Goal: Task Accomplishment & Management: Complete application form

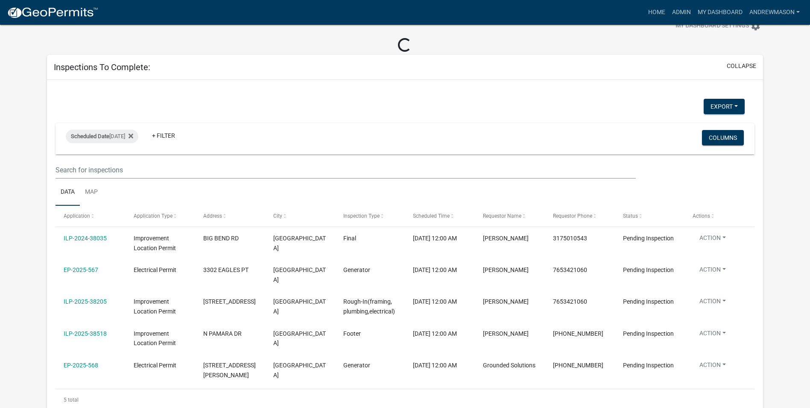
scroll to position [43, 0]
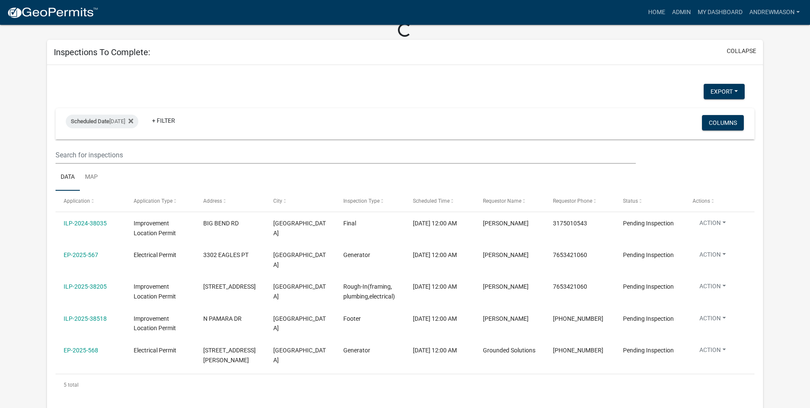
select select "3: 100"
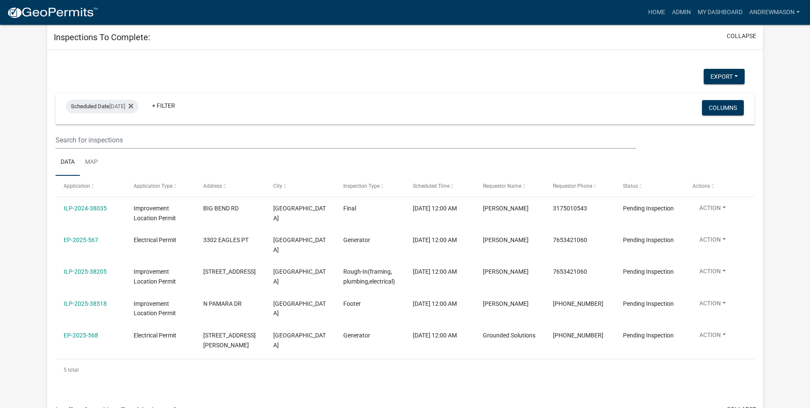
scroll to position [128, 0]
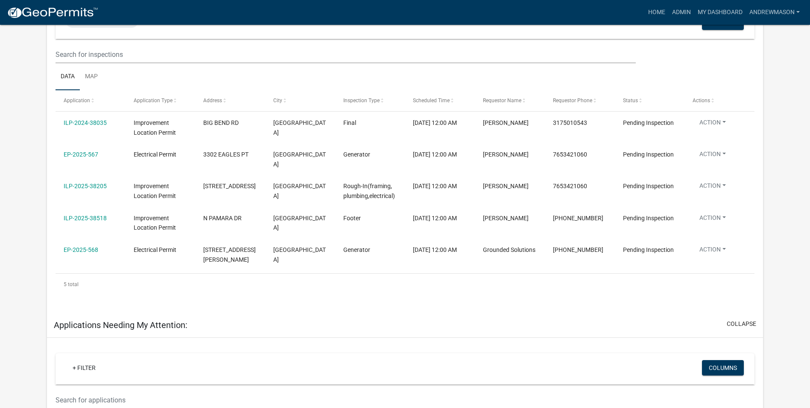
click at [85, 154] on link "EP-2025-567" at bounding box center [81, 154] width 35 height 7
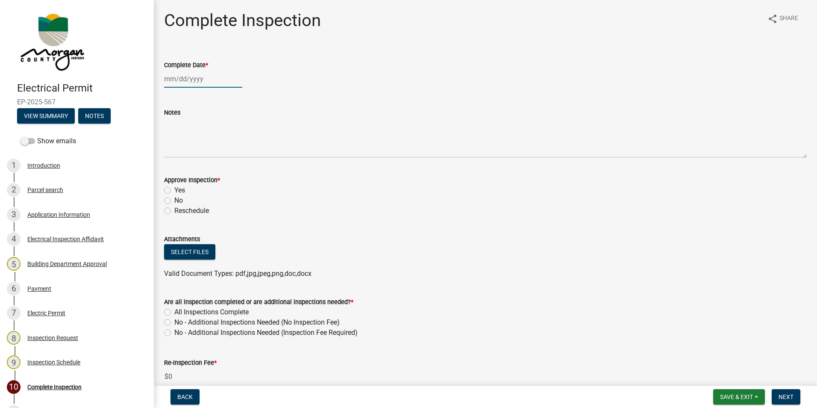
click at [193, 78] on div at bounding box center [203, 79] width 78 height 18
select select "8"
select select "2025"
click at [213, 150] on div "14" at bounding box center [214, 152] width 14 height 14
type input "08/14/2025"
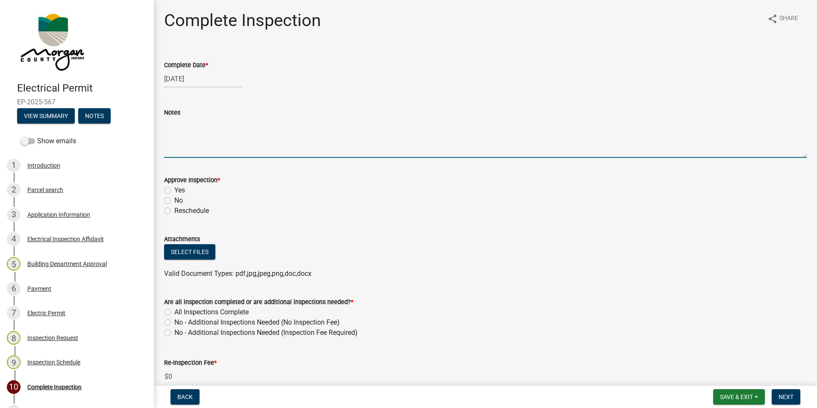
click at [194, 147] on textarea "Notes" at bounding box center [485, 137] width 643 height 40
type textarea "n"
type textarea "Not ready, no generator at house, no work being done."
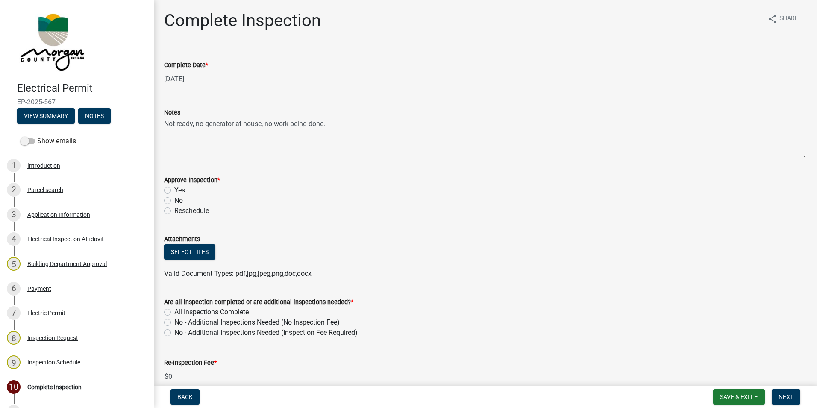
click at [174, 201] on label "No" at bounding box center [178, 200] width 9 height 10
click at [174, 201] on input "No" at bounding box center [177, 198] width 6 height 6
radio input "true"
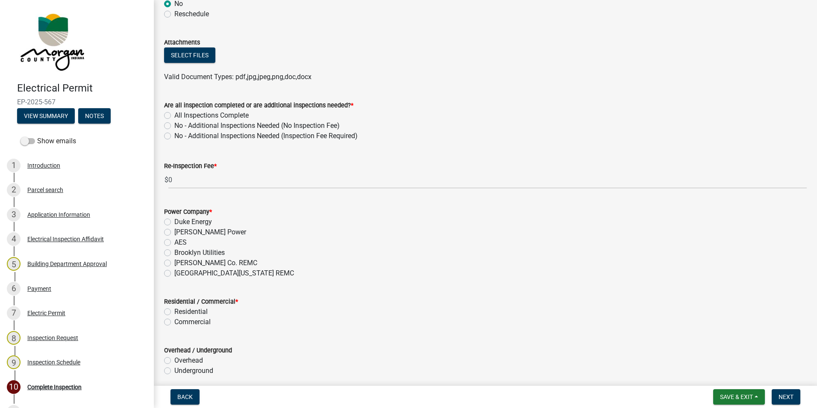
scroll to position [214, 0]
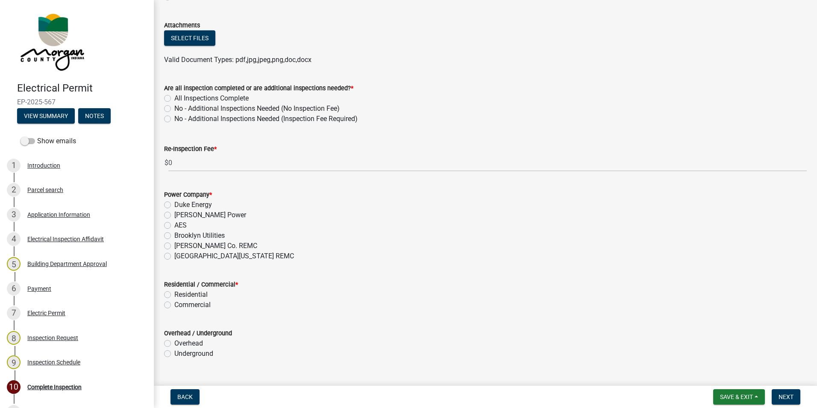
click at [174, 117] on label "No - Additional Inspections Needed (Inspection Fee Required)" at bounding box center [265, 119] width 183 height 10
click at [174, 117] on input "No - Additional Inspections Needed (Inspection Fee Required)" at bounding box center [177, 117] width 6 height 6
radio input "true"
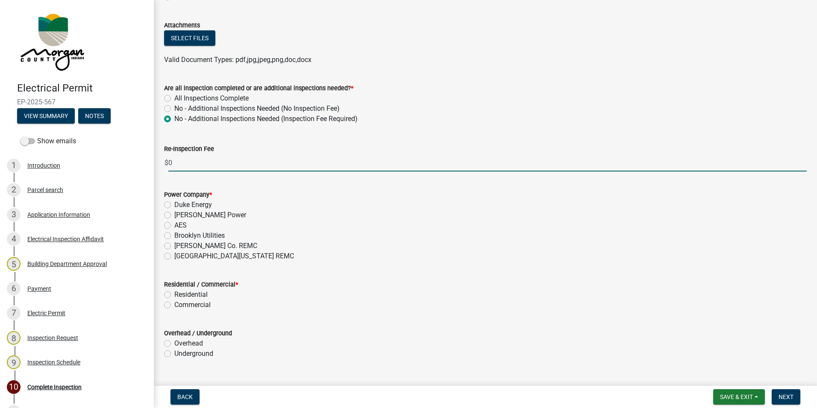
click at [183, 163] on input "0" at bounding box center [487, 163] width 638 height 18
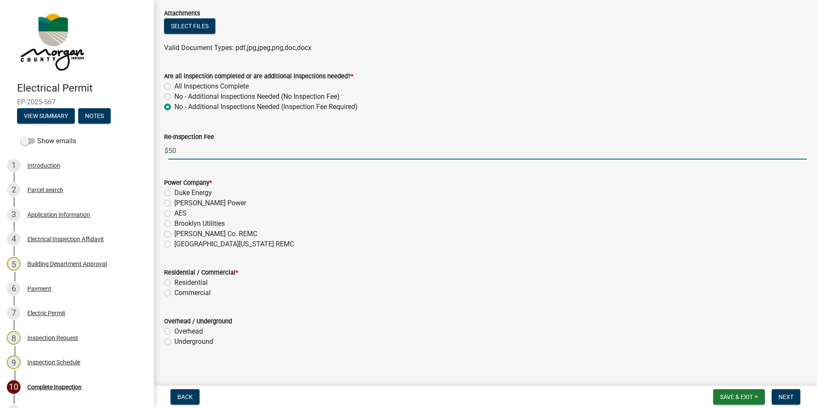
scroll to position [231, 0]
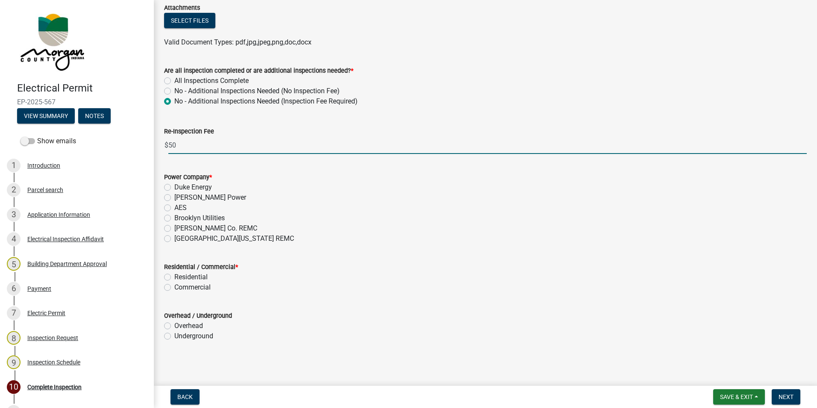
type input "50"
click at [174, 273] on label "Residential" at bounding box center [190, 277] width 33 height 10
click at [174, 273] on input "Residential" at bounding box center [177, 275] width 6 height 6
radio input "true"
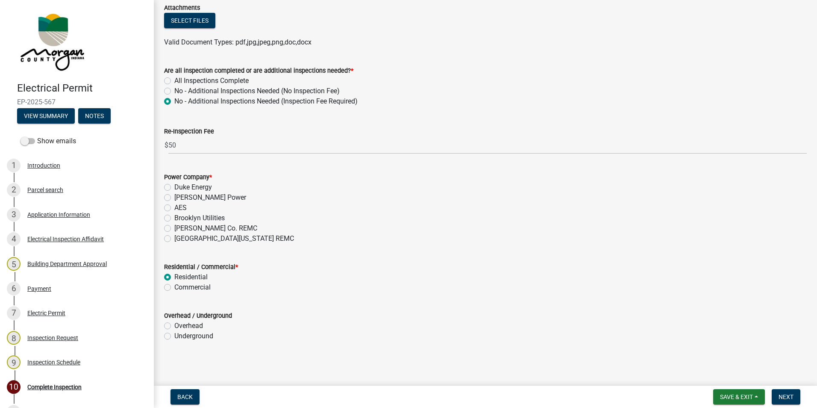
click at [174, 273] on label "Underground" at bounding box center [193, 336] width 39 height 10
click at [174, 273] on input "Underground" at bounding box center [177, 334] width 6 height 6
radio input "true"
click at [327, 273] on span "Save & Exit" at bounding box center [736, 396] width 33 height 7
click at [327, 273] on button "Save" at bounding box center [730, 353] width 68 height 21
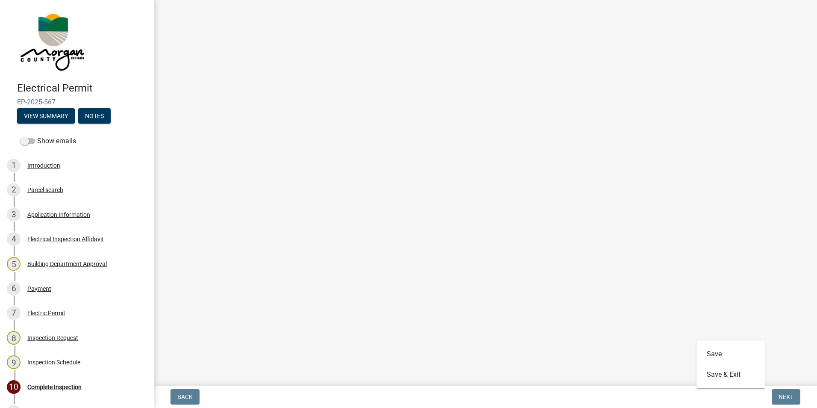
scroll to position [0, 0]
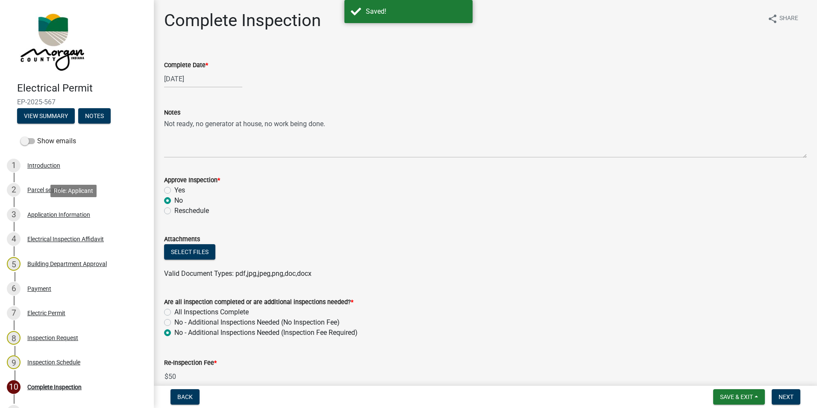
click at [41, 213] on div "Application Information" at bounding box center [58, 214] width 63 height 6
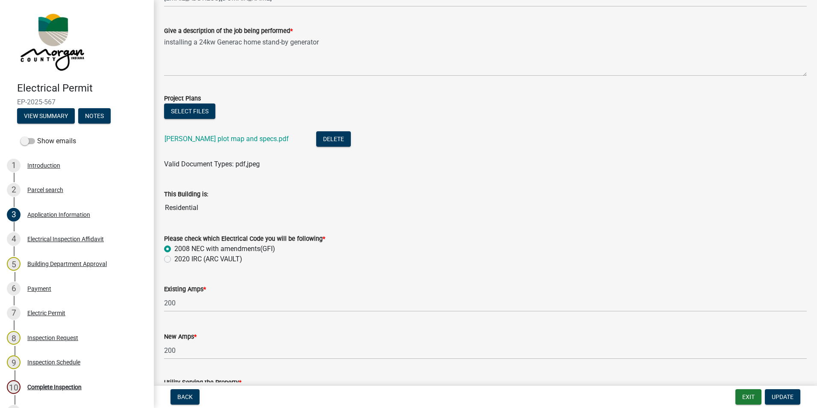
scroll to position [342, 0]
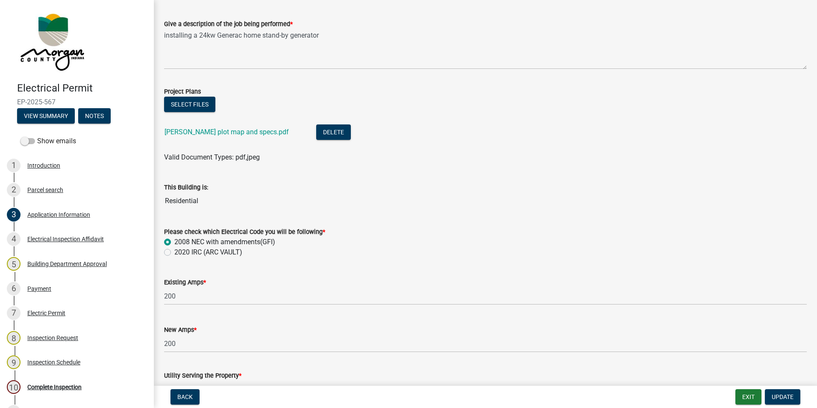
click at [214, 132] on link "Carney plot map and specs.pdf" at bounding box center [226, 132] width 124 height 8
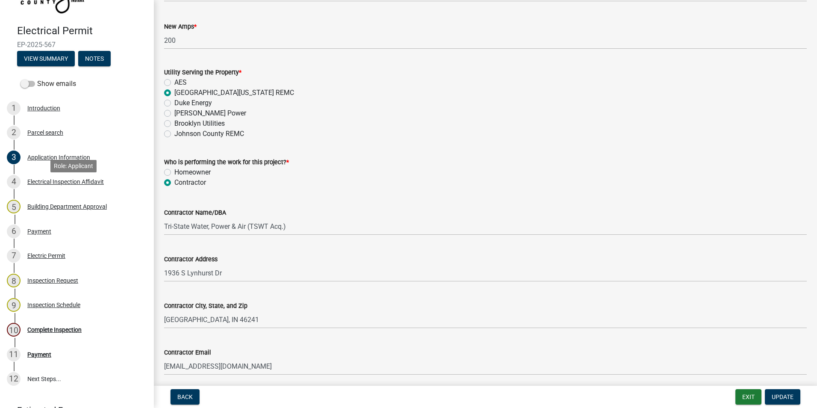
scroll to position [120, 0]
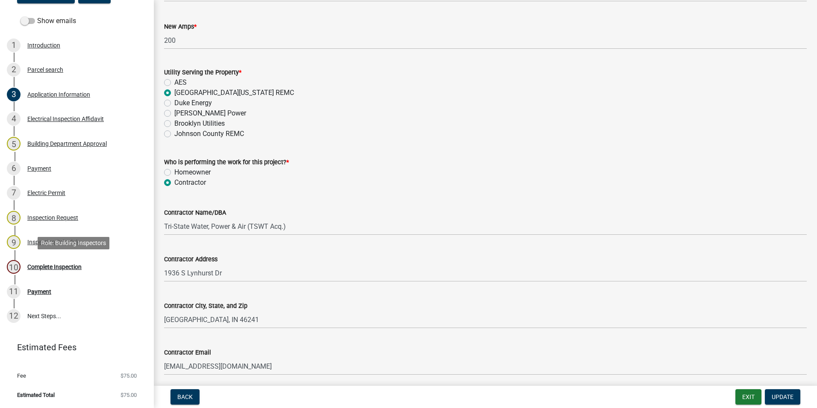
click at [71, 264] on div "Complete Inspection" at bounding box center [54, 267] width 54 height 6
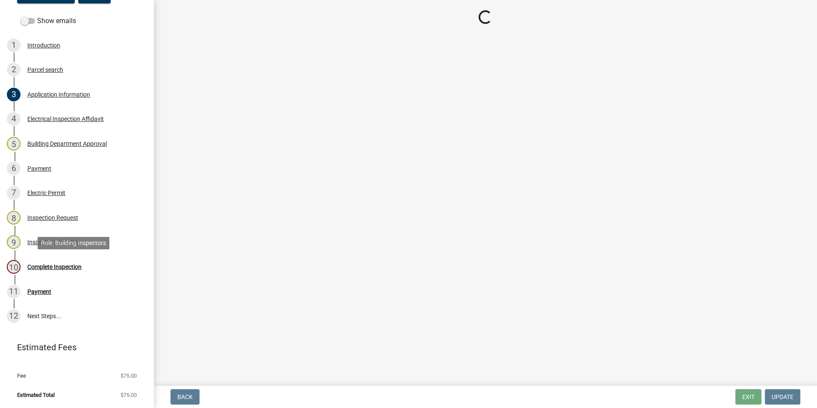
scroll to position [0, 0]
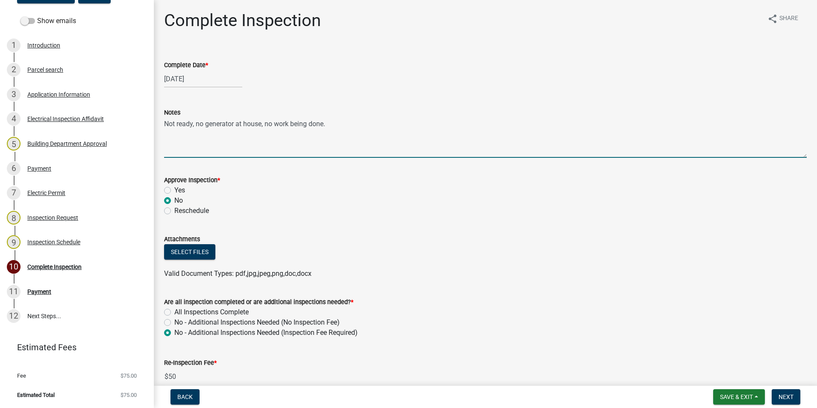
drag, startPoint x: 332, startPoint y: 125, endPoint x: 192, endPoint y: 126, distance: 139.3
click at [192, 126] on textarea "Not ready, no generator at house, no work being done." at bounding box center [485, 137] width 643 height 40
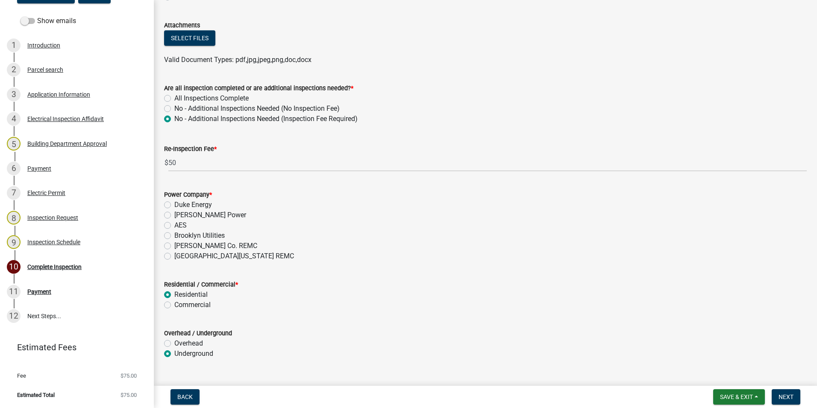
scroll to position [231, 0]
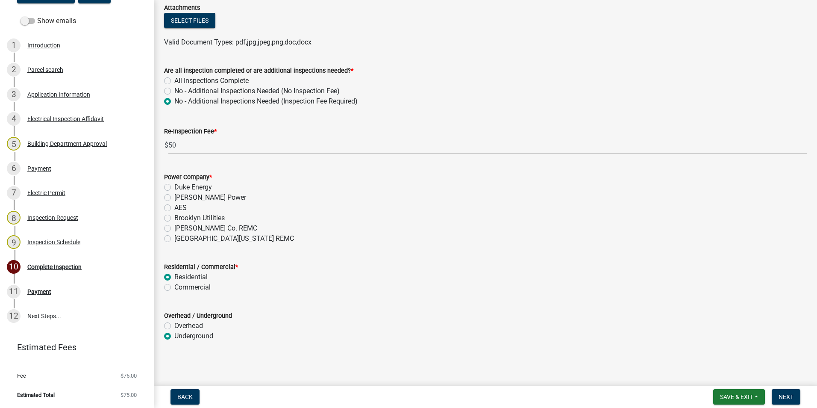
type textarea "Not ready, no one at house."
click at [174, 238] on label "South Central Indiana REMC" at bounding box center [234, 238] width 120 height 10
click at [174, 238] on input "South Central Indiana REMC" at bounding box center [177, 236] width 6 height 6
radio input "true"
click at [327, 273] on button "Next" at bounding box center [786, 396] width 29 height 15
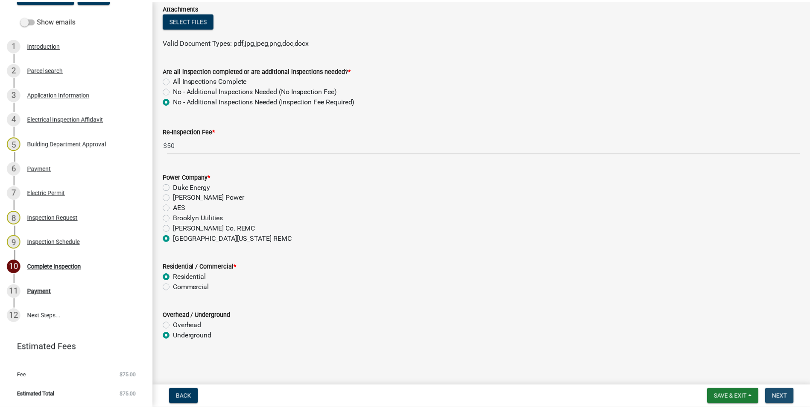
scroll to position [0, 0]
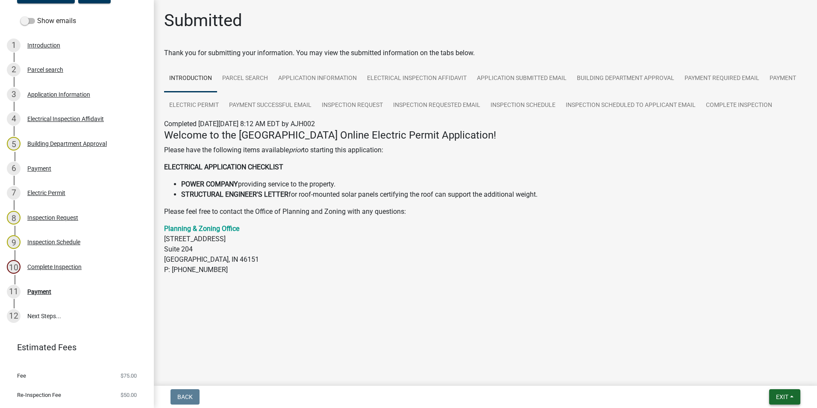
click at [327, 273] on span "Exit" at bounding box center [782, 396] width 12 height 7
click at [327, 273] on button "Save & Exit" at bounding box center [766, 374] width 68 height 21
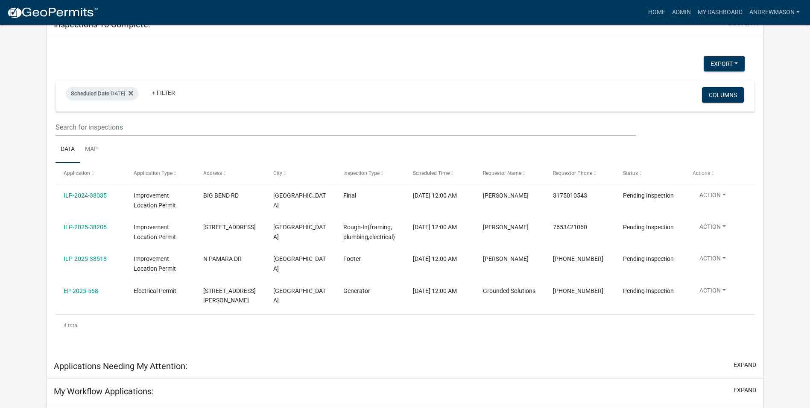
scroll to position [85, 0]
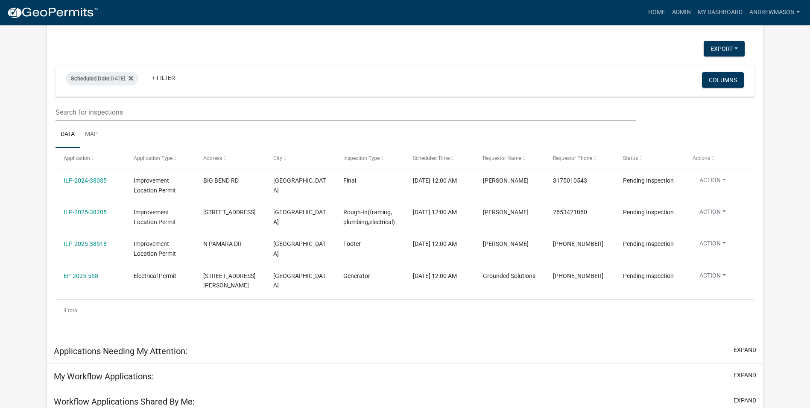
select select "3: 100"
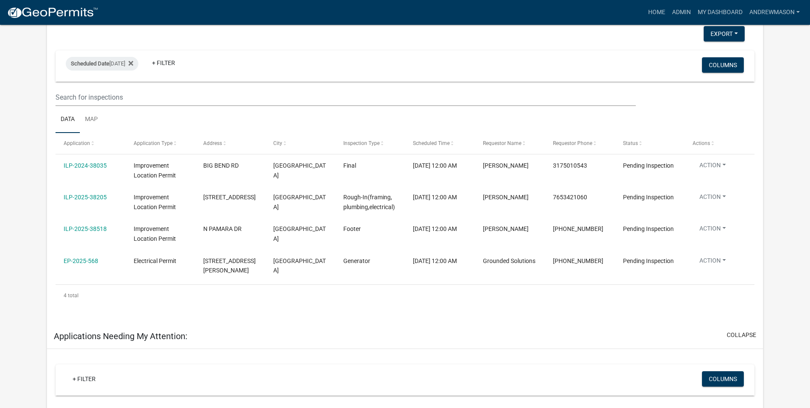
scroll to position [113, 0]
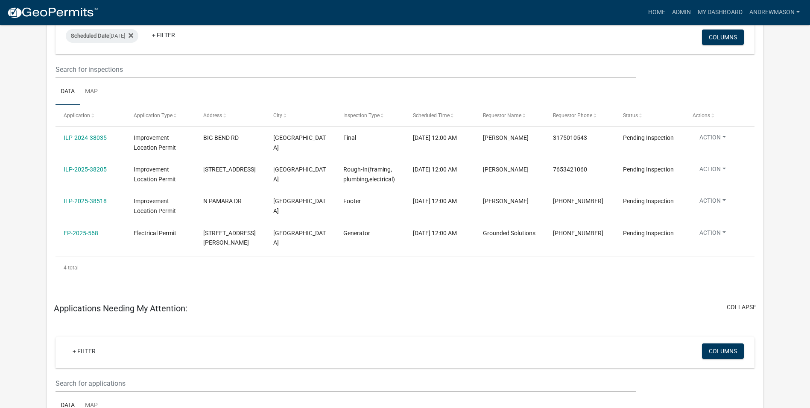
click at [90, 170] on link "ILP-2025-38205" at bounding box center [85, 169] width 43 height 7
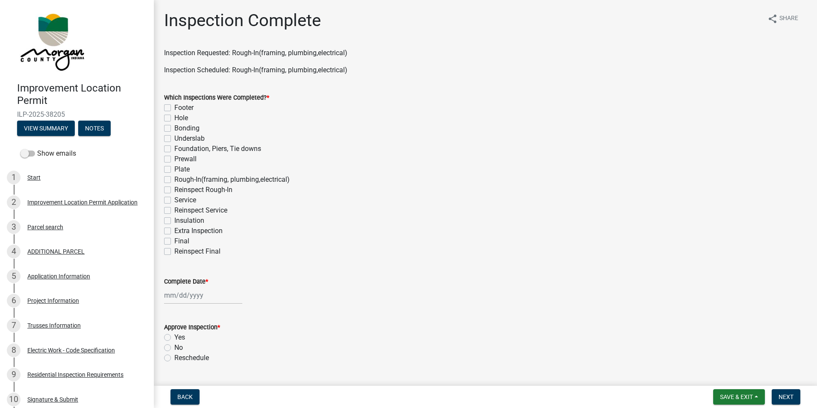
click at [174, 177] on label "Rough-In(framing, plumbing,electrical)" at bounding box center [231, 179] width 115 height 10
click at [174, 177] on input "Rough-In(framing, plumbing,electrical)" at bounding box center [177, 177] width 6 height 6
checkbox input "true"
checkbox input "false"
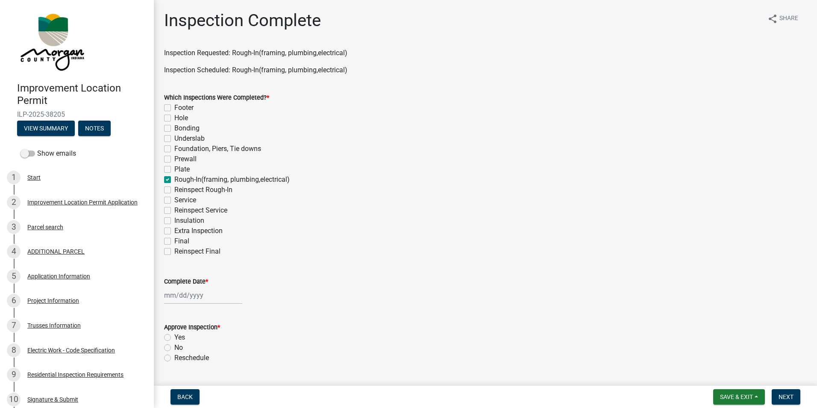
checkbox input "false"
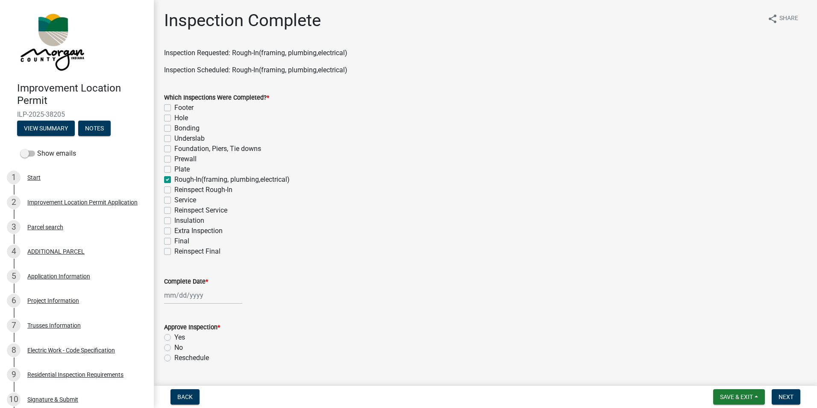
checkbox input "true"
checkbox input "false"
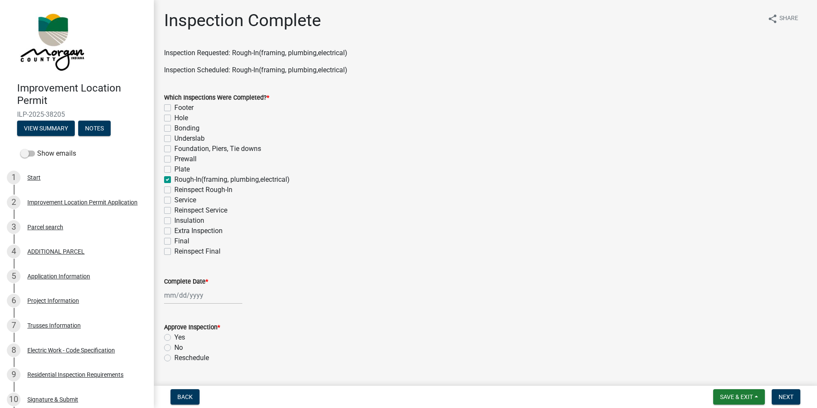
checkbox input "false"
click at [174, 201] on label "Service" at bounding box center [185, 200] width 22 height 10
click at [174, 200] on input "Service" at bounding box center [177, 198] width 6 height 6
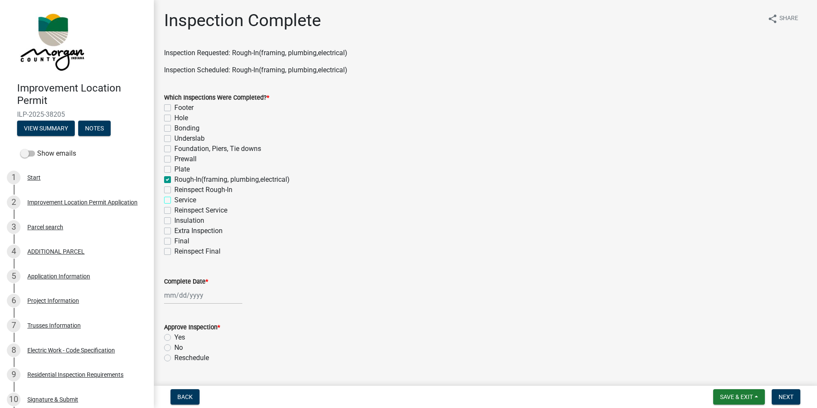
checkbox input "true"
checkbox input "false"
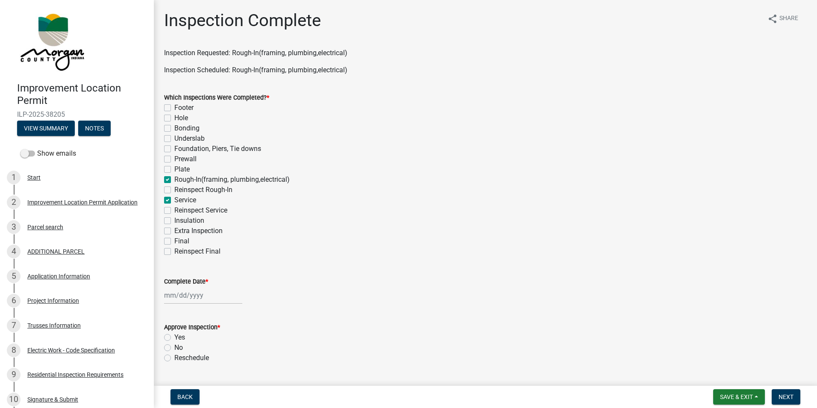
checkbox input "false"
checkbox input "true"
checkbox input "false"
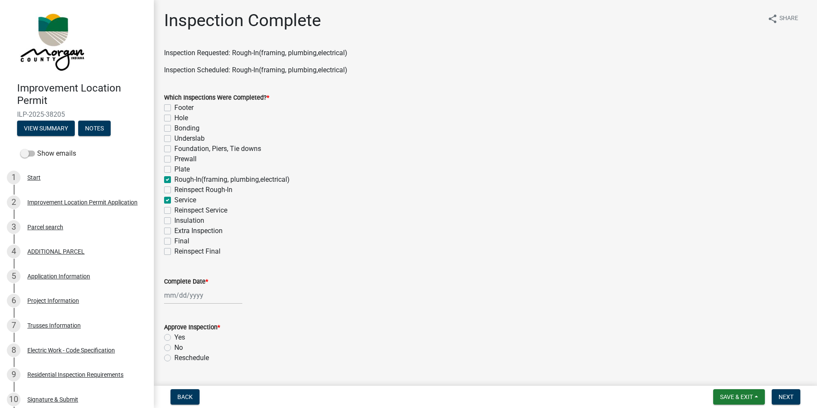
checkbox input "true"
checkbox input "false"
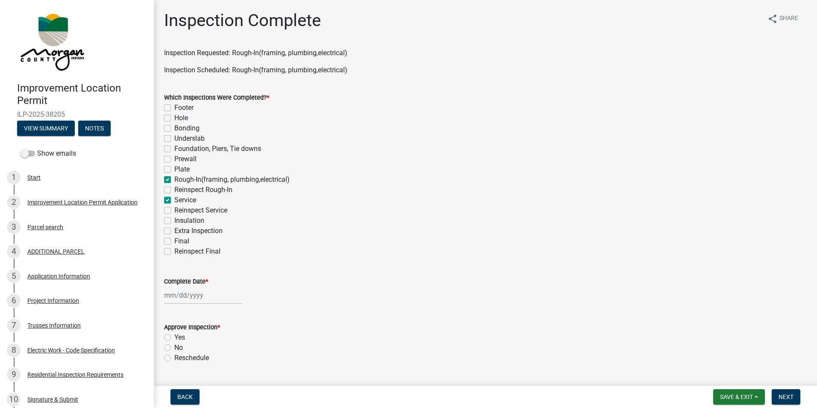
checkbox input "false"
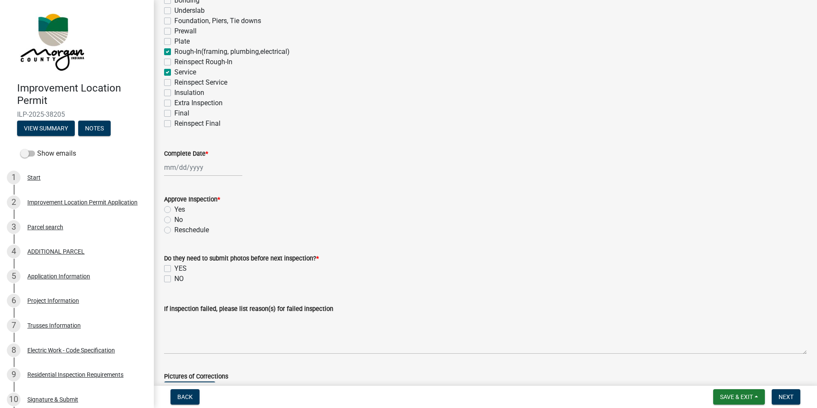
scroll to position [128, 0]
click at [205, 169] on div at bounding box center [203, 167] width 78 height 18
select select "8"
select select "2025"
click at [213, 242] on div "14" at bounding box center [214, 240] width 14 height 14
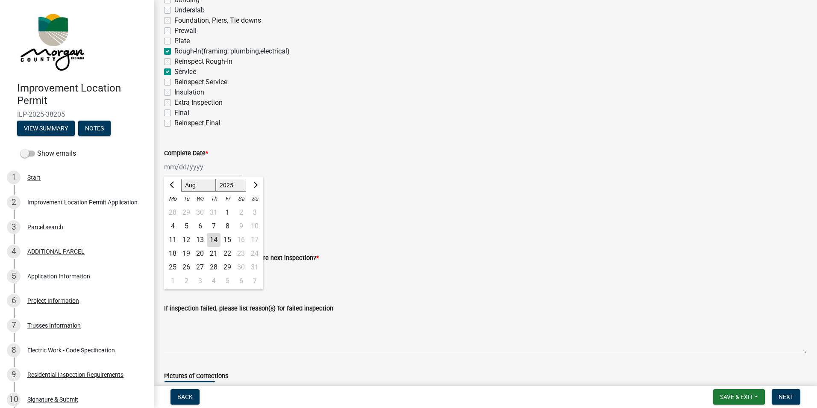
type input "08/14/2025"
click at [174, 208] on label "Yes" at bounding box center [179, 209] width 11 height 10
click at [174, 208] on input "Yes" at bounding box center [177, 207] width 6 height 6
radio input "true"
click at [174, 273] on label "NO" at bounding box center [178, 278] width 9 height 10
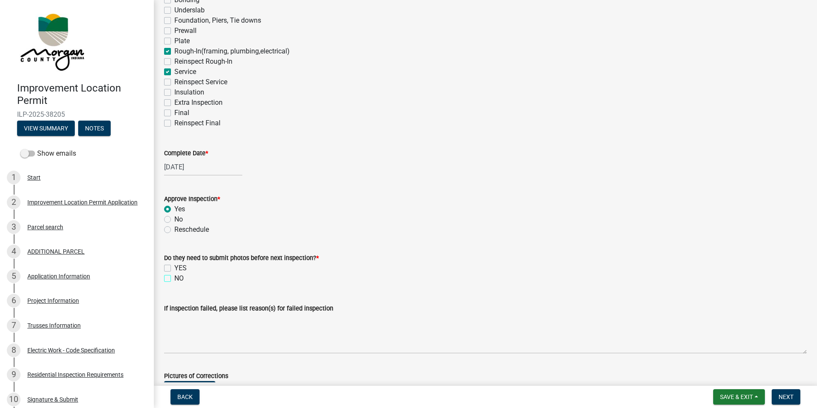
click at [174, 273] on input "NO" at bounding box center [177, 276] width 6 height 6
checkbox input "true"
checkbox input "false"
checkbox input "true"
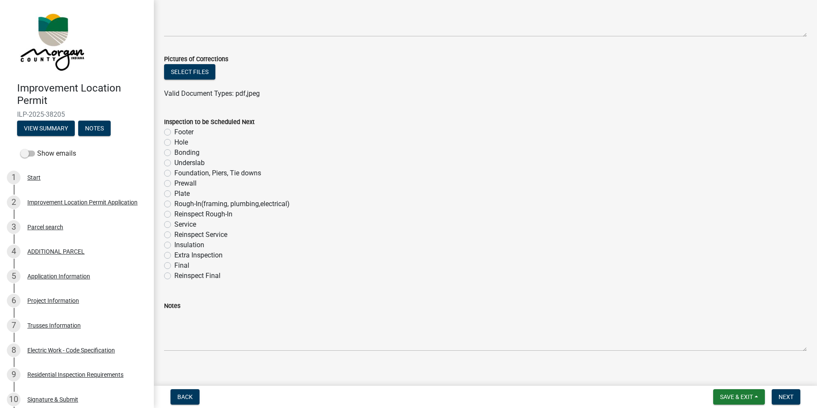
scroll to position [454, 0]
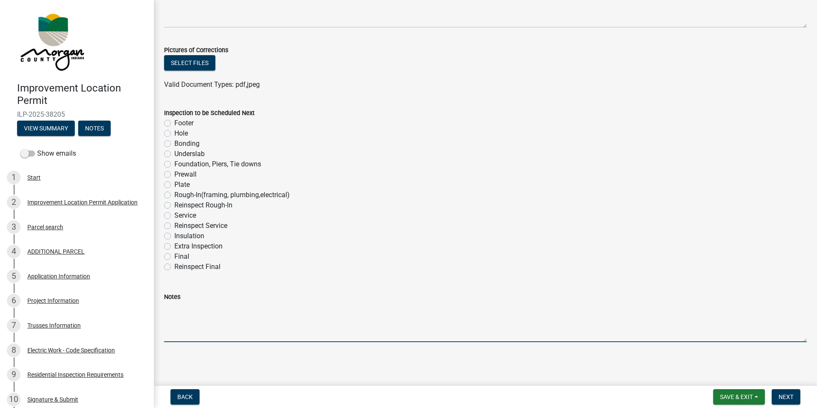
click at [188, 273] on textarea "Notes" at bounding box center [485, 322] width 643 height 40
type textarea "Check for exterior light to be functional at final inspection."
click at [174, 255] on label "Final" at bounding box center [181, 256] width 15 height 10
click at [174, 255] on input "Final" at bounding box center [177, 254] width 6 height 6
radio input "true"
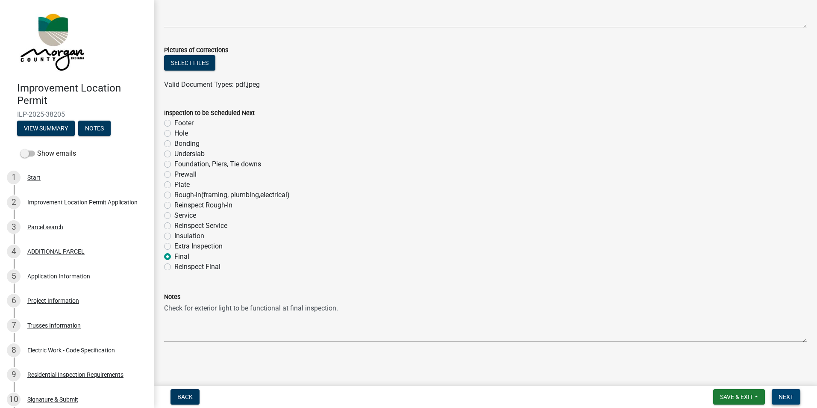
click at [327, 273] on span "Next" at bounding box center [785, 396] width 15 height 7
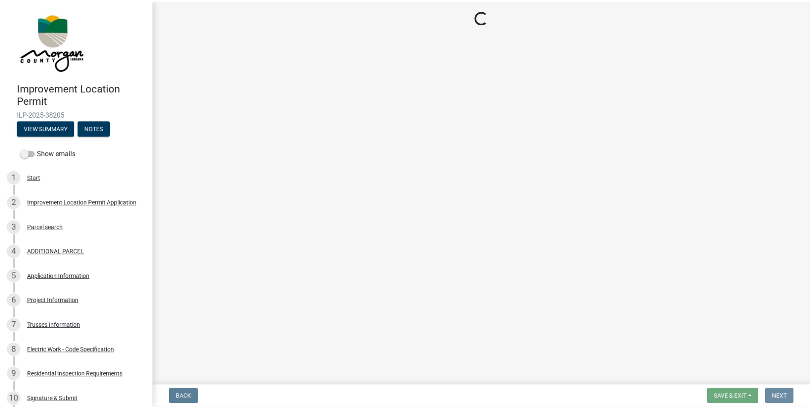
scroll to position [0, 0]
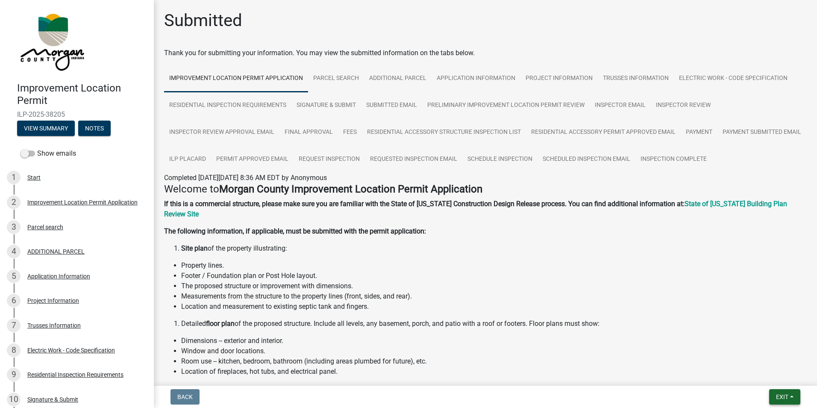
click at [327, 273] on span "Exit" at bounding box center [782, 396] width 12 height 7
click at [327, 273] on button "Save & Exit" at bounding box center [766, 374] width 68 height 21
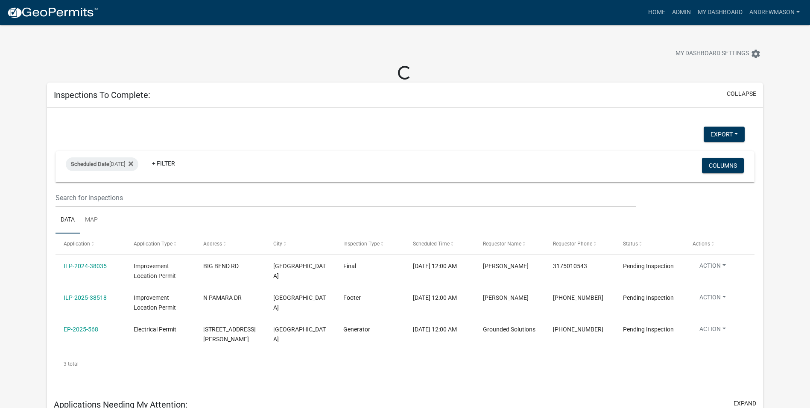
select select "3: 100"
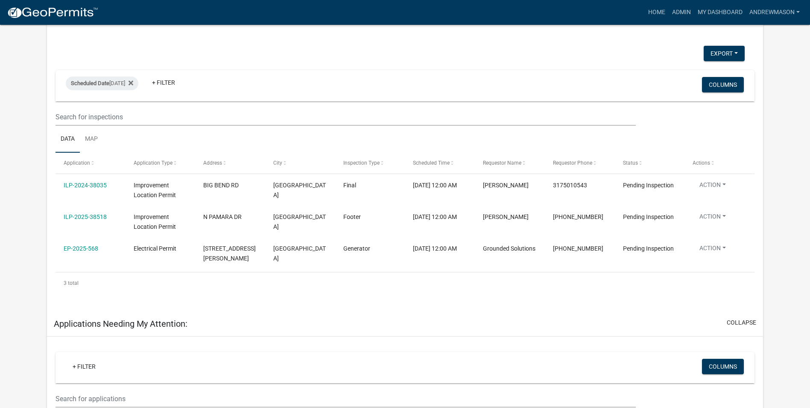
scroll to position [85, 0]
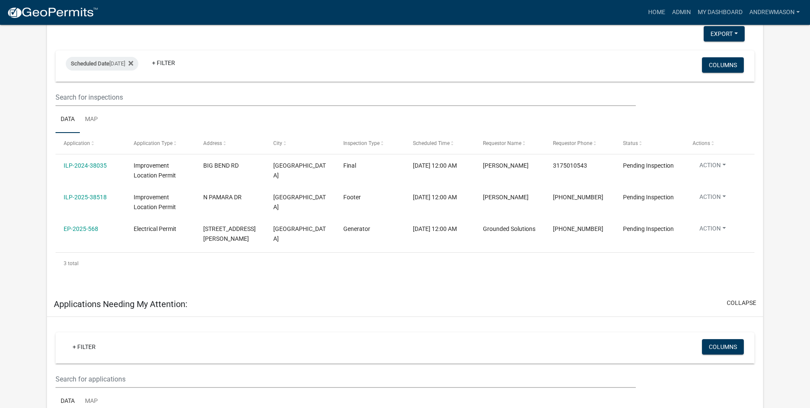
click at [73, 196] on link "ILP-2025-38518" at bounding box center [85, 197] width 43 height 7
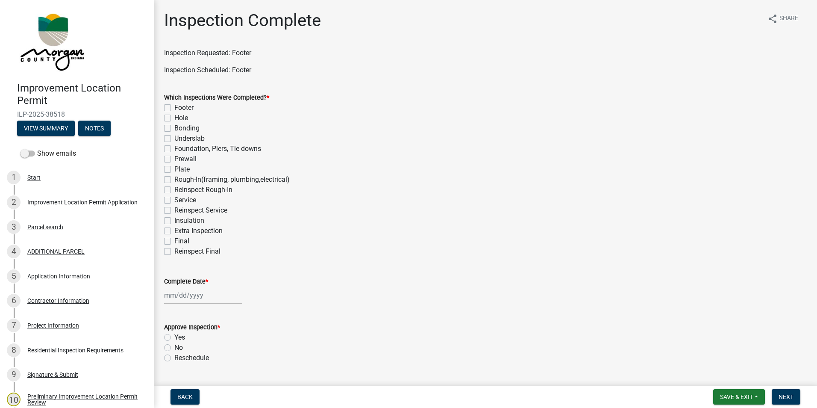
click at [174, 109] on label "Footer" at bounding box center [183, 108] width 19 height 10
click at [174, 108] on input "Footer" at bounding box center [177, 106] width 6 height 6
checkbox input "true"
checkbox input "false"
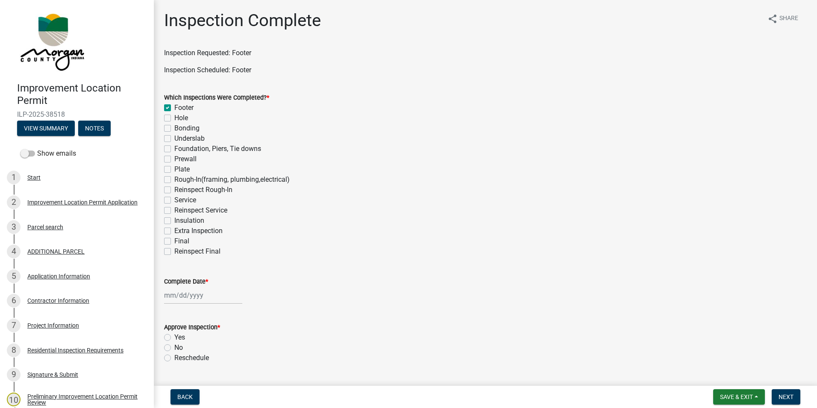
checkbox input "false"
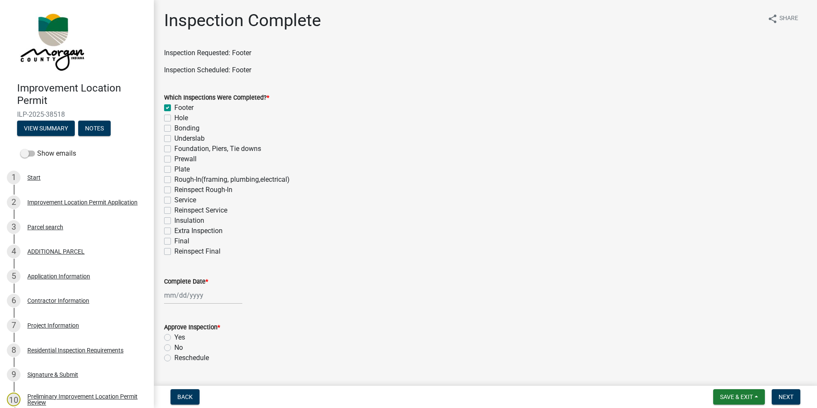
checkbox input "false"
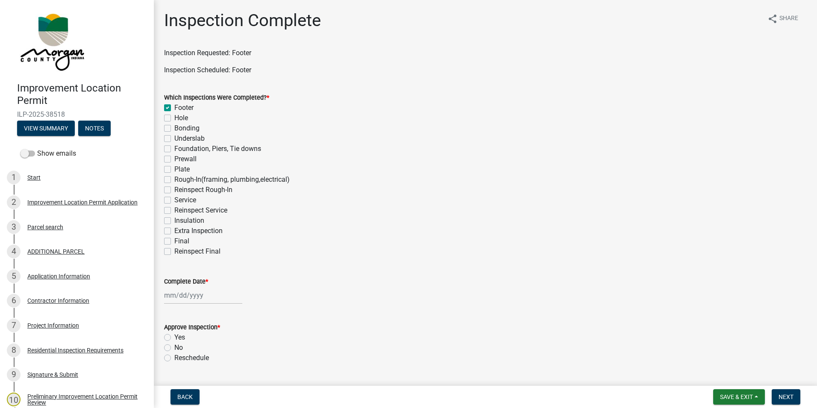
checkbox input "false"
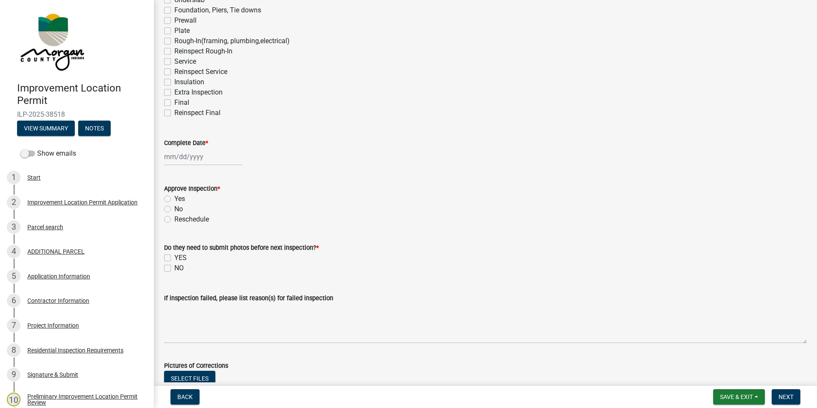
scroll to position [171, 0]
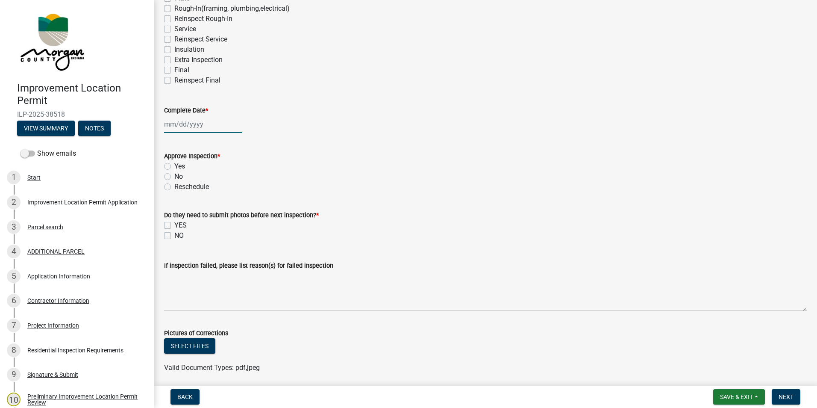
click at [210, 124] on div at bounding box center [203, 124] width 78 height 18
select select "8"
select select "2025"
click at [213, 196] on div "14" at bounding box center [214, 197] width 14 height 14
type input "08/14/2025"
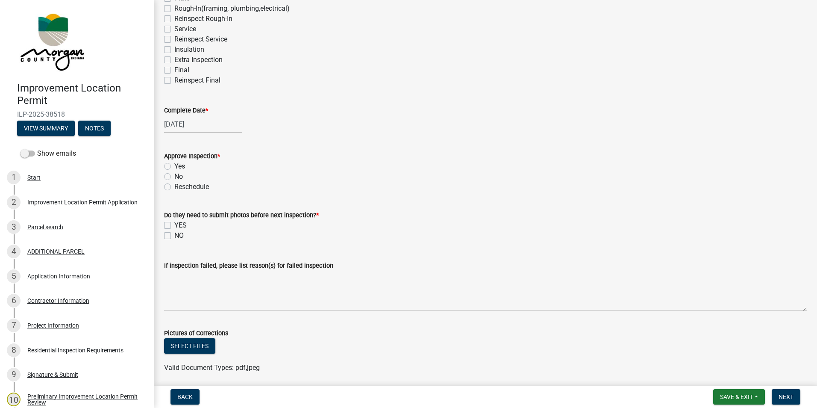
click at [174, 187] on label "Reschedule" at bounding box center [191, 187] width 35 height 10
click at [174, 187] on input "Reschedule" at bounding box center [177, 185] width 6 height 6
radio input "true"
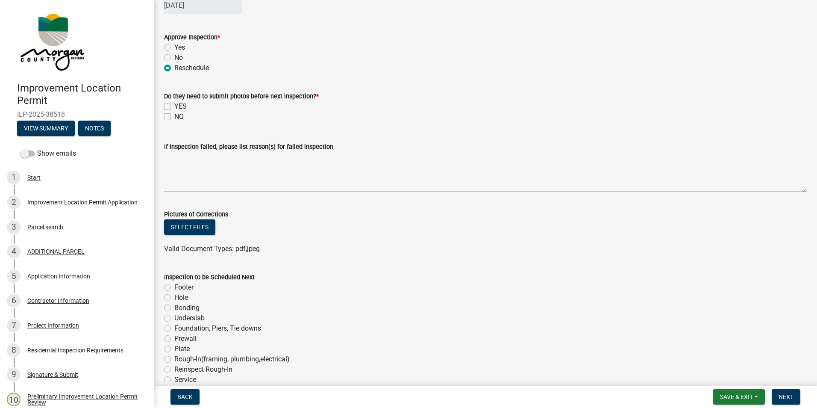
scroll to position [299, 0]
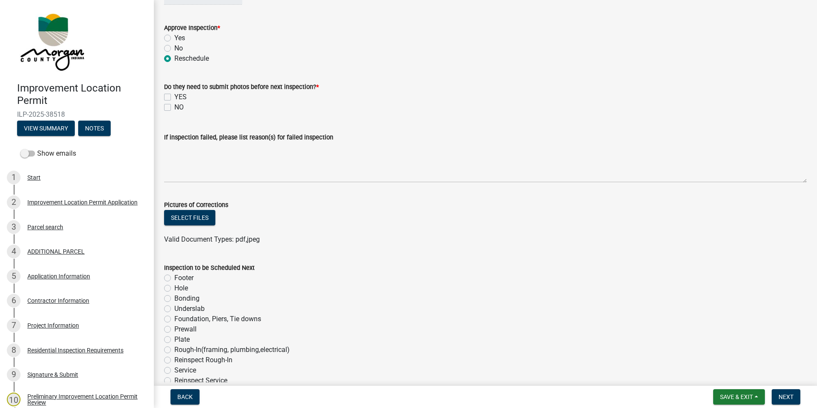
click at [174, 108] on label "NO" at bounding box center [178, 107] width 9 height 10
click at [174, 108] on input "NO" at bounding box center [177, 105] width 6 height 6
checkbox input "true"
checkbox input "false"
checkbox input "true"
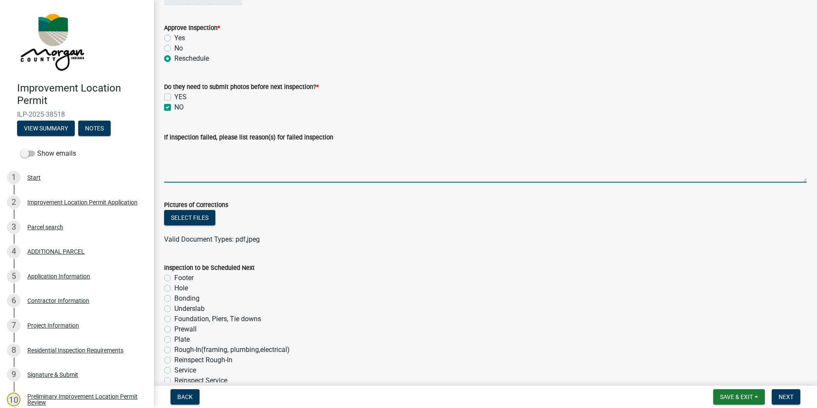
click at [178, 156] on textarea "If inspection failed, please list reason(s) for failed inspection" at bounding box center [485, 162] width 643 height 40
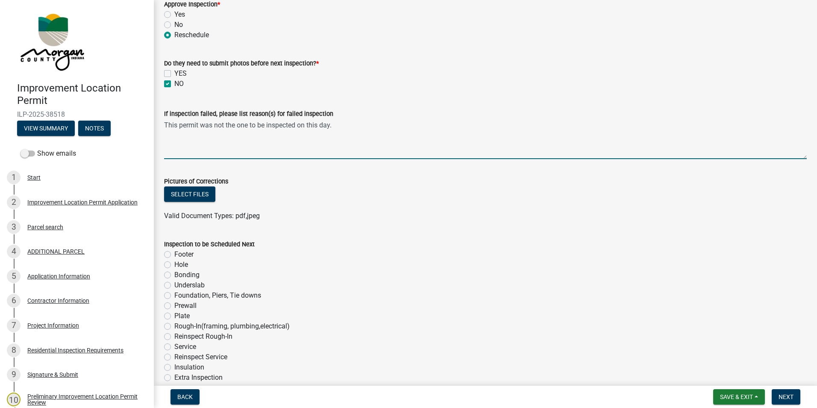
scroll to position [342, 0]
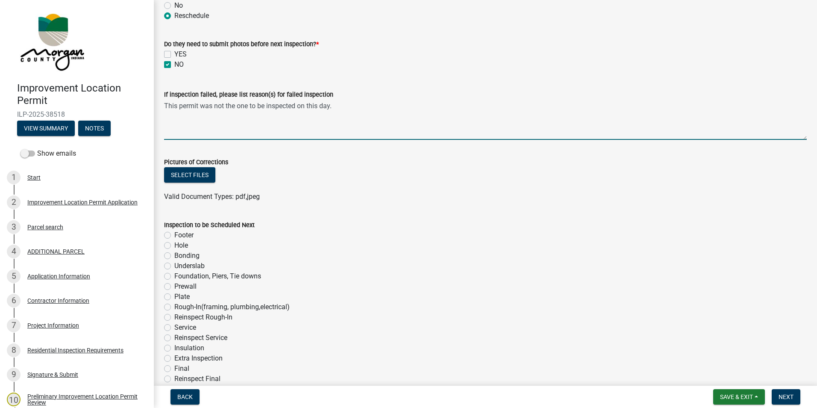
type textarea "This permit was not the one to be inspected on this day."
click at [174, 245] on label "Hole" at bounding box center [181, 245] width 14 height 10
click at [174, 245] on input "Hole" at bounding box center [177, 243] width 6 height 6
radio input "true"
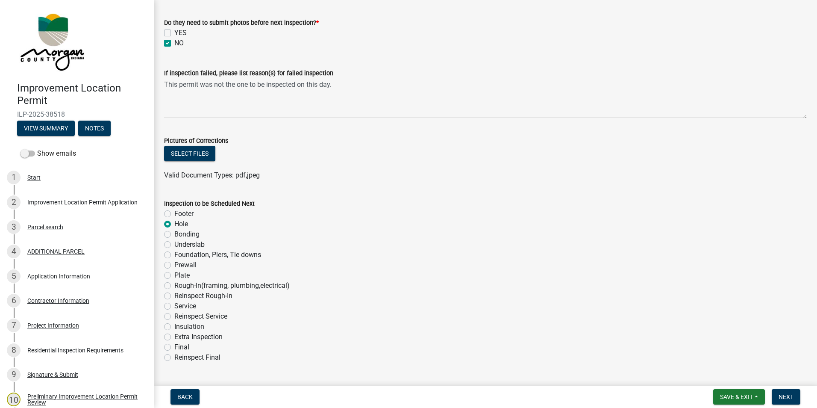
scroll to position [360, 0]
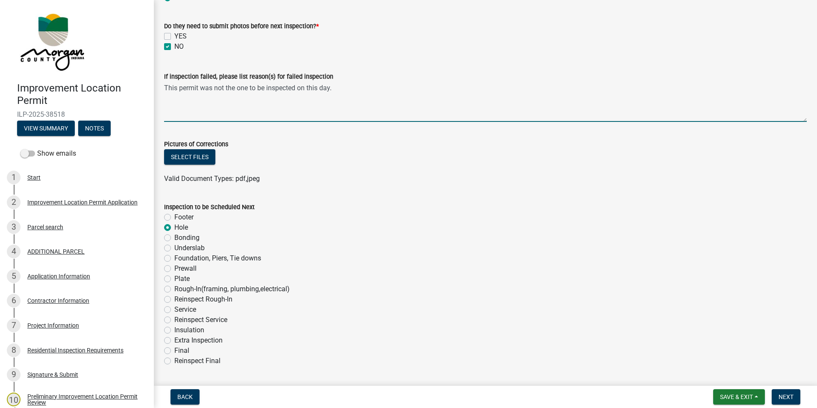
drag, startPoint x: 298, startPoint y: 94, endPoint x: 162, endPoint y: 92, distance: 135.4
click at [162, 92] on div "If inspection failed, please list reason(s) for failed inspection This permit w…" at bounding box center [485, 90] width 655 height 62
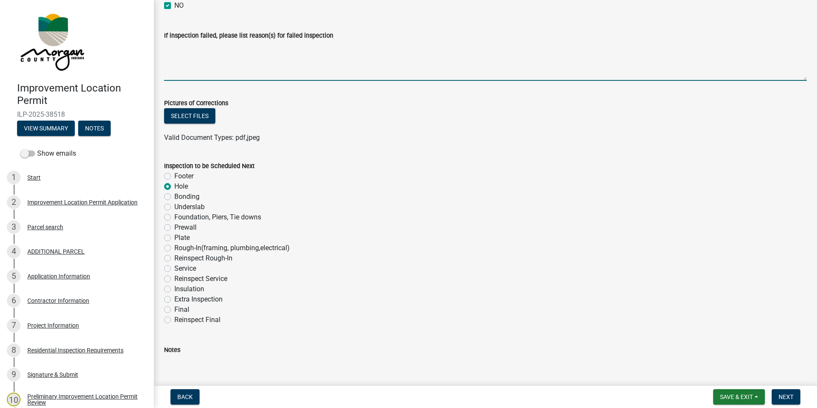
scroll to position [531, 0]
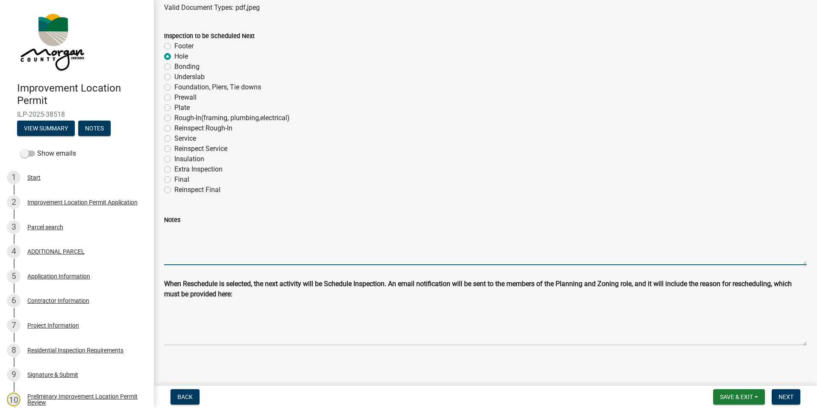
click at [196, 247] on textarea "Notes" at bounding box center [485, 245] width 643 height 40
drag, startPoint x: 196, startPoint y: 247, endPoint x: 361, endPoint y: 200, distance: 171.4
click at [327, 200] on wm-data-entity-input "Inspection to be Scheduled Next Footer Hole Bonding Underslab Foundation, Piers…" at bounding box center [485, 112] width 643 height 182
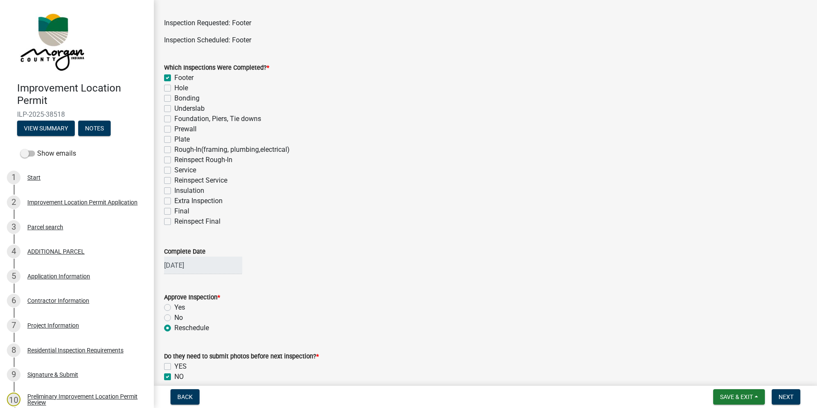
scroll to position [0, 0]
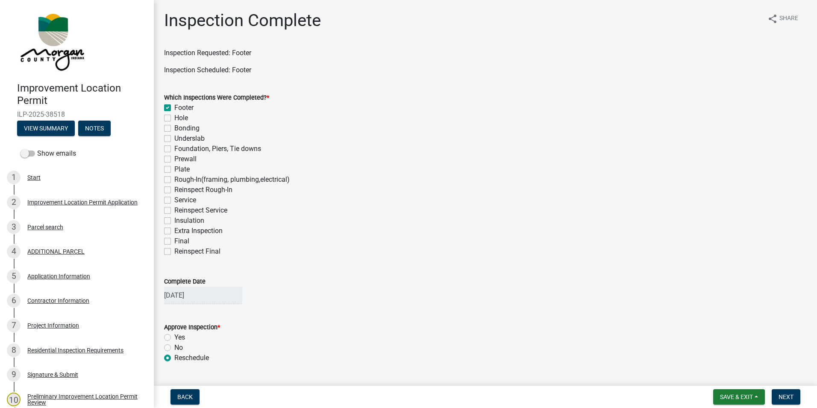
click at [174, 109] on label "Footer" at bounding box center [183, 108] width 19 height 10
click at [174, 108] on input "Footer" at bounding box center [177, 106] width 6 height 6
checkbox input "false"
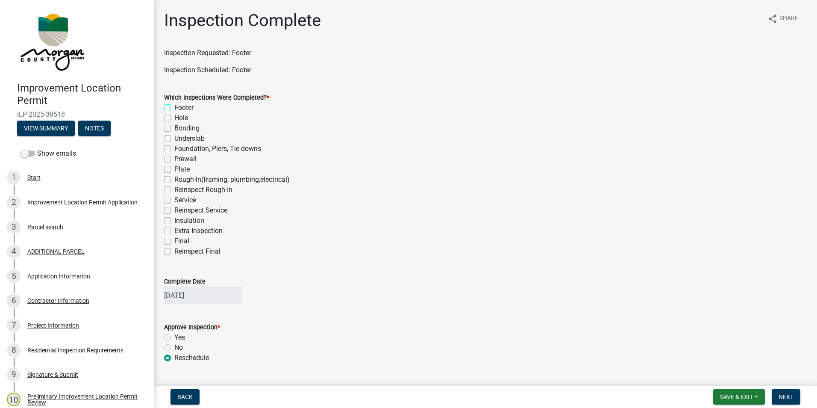
checkbox input "false"
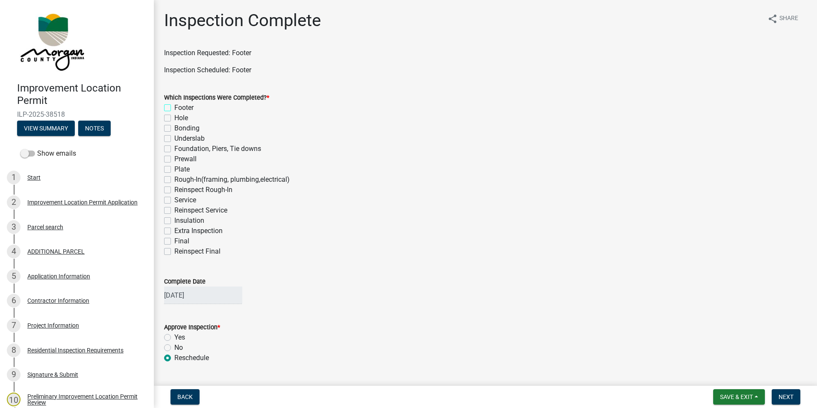
checkbox input "false"
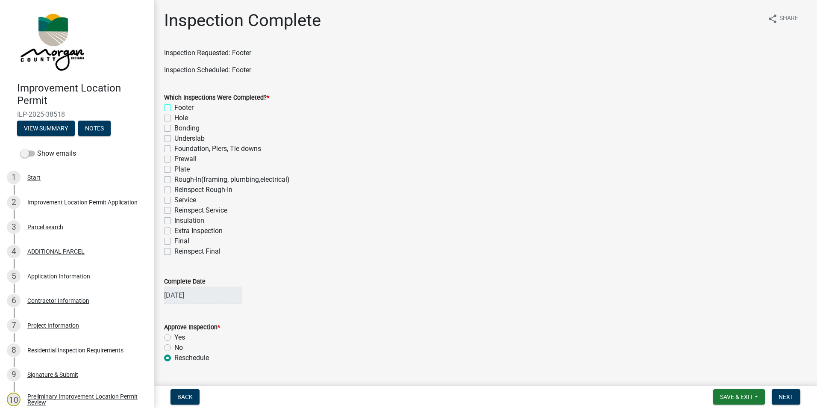
checkbox input "false"
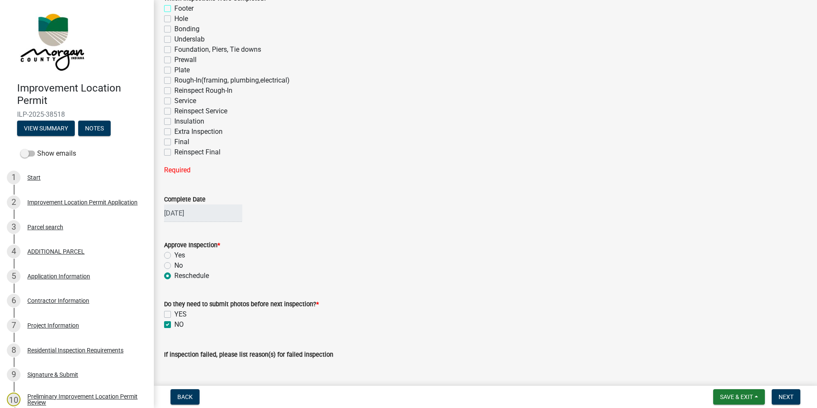
scroll to position [128, 0]
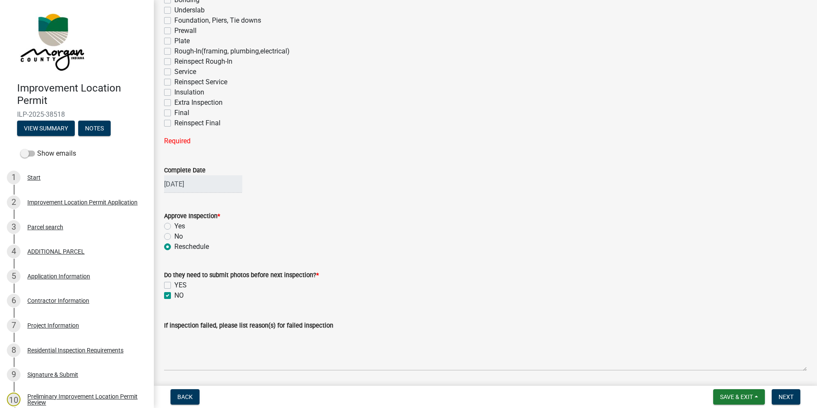
click at [174, 248] on label "Reschedule" at bounding box center [191, 246] width 35 height 10
click at [174, 247] on input "Reschedule" at bounding box center [177, 244] width 6 height 6
click at [174, 273] on label "NO" at bounding box center [178, 295] width 9 height 10
click at [174, 273] on input "NO" at bounding box center [177, 293] width 6 height 6
checkbox input "false"
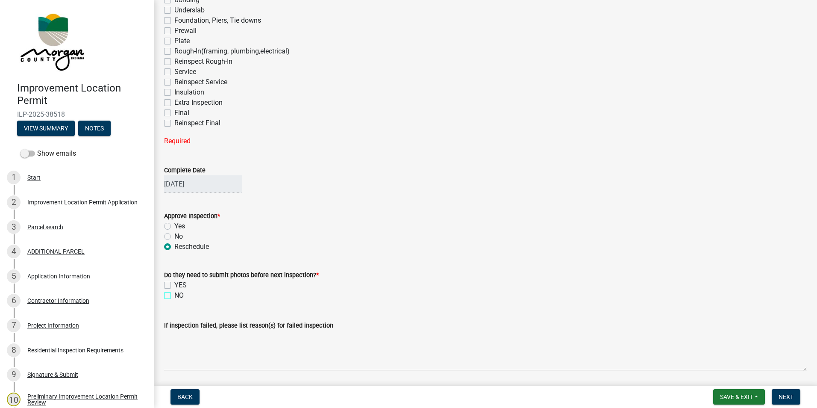
checkbox input "false"
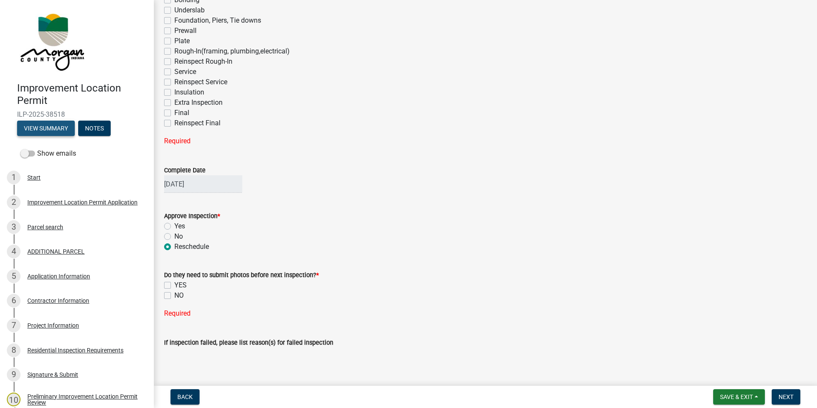
click at [44, 123] on button "View Summary" at bounding box center [46, 127] width 58 height 15
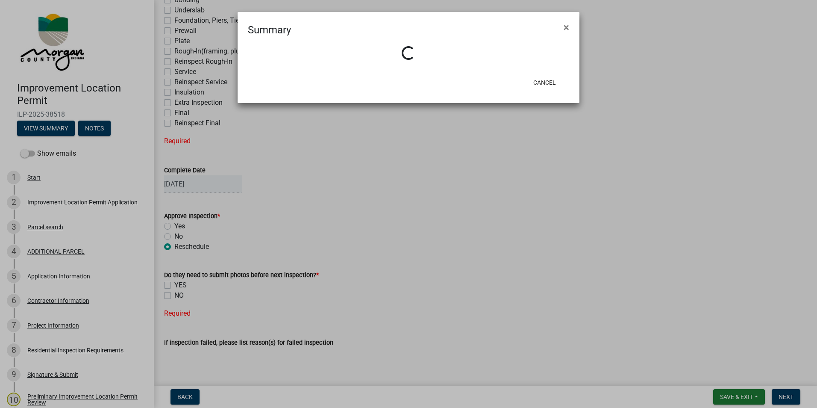
drag, startPoint x: 566, startPoint y: 28, endPoint x: 500, endPoint y: 50, distance: 70.0
click at [327, 28] on span "×" at bounding box center [567, 27] width 6 height 12
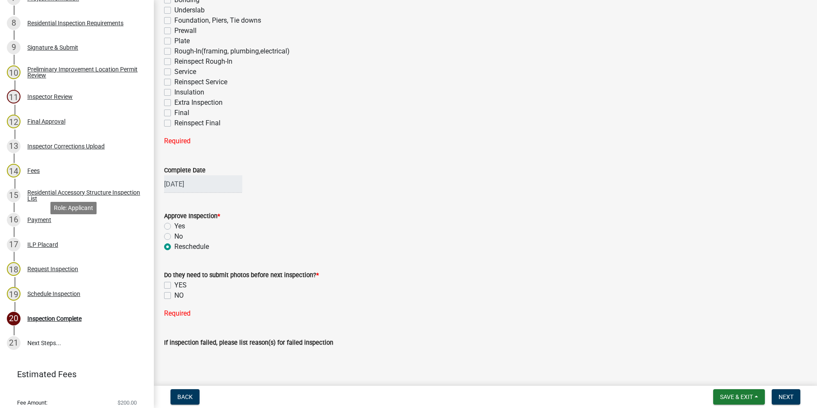
scroll to position [342, 0]
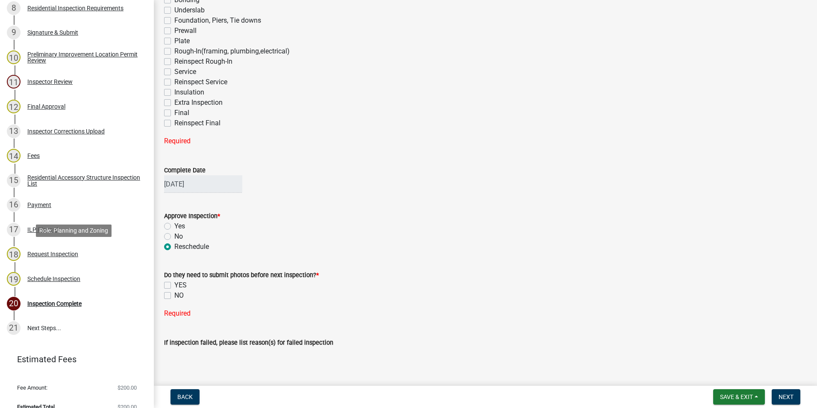
click at [56, 255] on div "Request Inspection" at bounding box center [52, 254] width 51 height 6
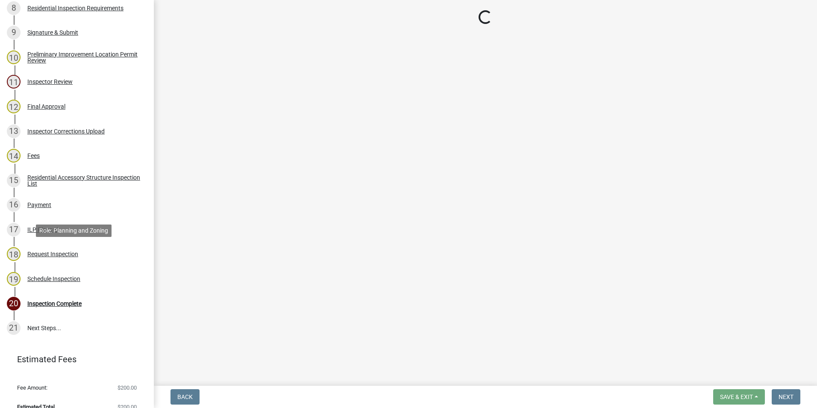
scroll to position [0, 0]
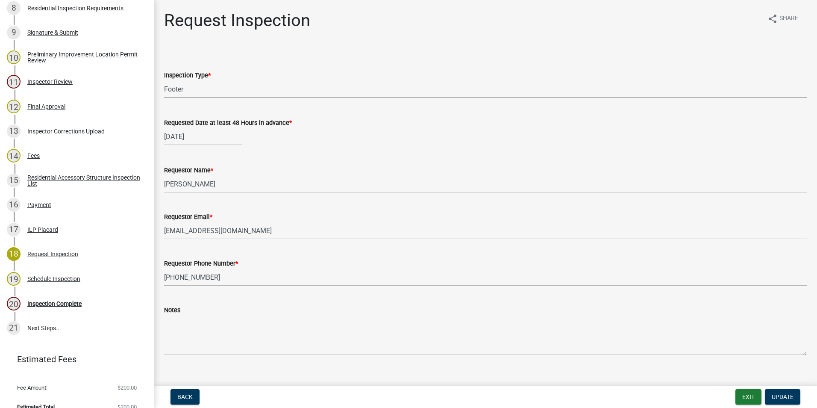
click at [195, 84] on select "Select Item... Footer Hole Bonding Underslab Foundation, Piers, Tie downs Prewa…" at bounding box center [485, 89] width 643 height 18
click at [164, 80] on select "Select Item... Footer Hole Bonding Underslab Foundation, Piers, Tie downs Prewa…" at bounding box center [485, 89] width 643 height 18
select select "66f77da4-c0f1-42e7-8fb0-bc78569674fc"
click at [207, 138] on div "08/14/2025" at bounding box center [203, 137] width 78 height 18
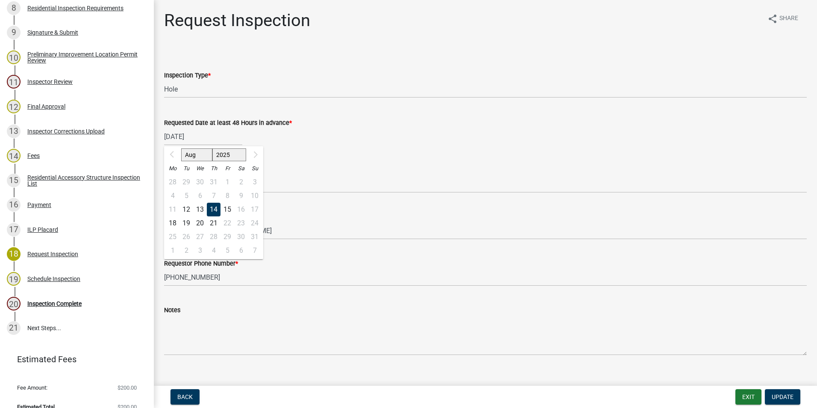
click at [216, 206] on div "14" at bounding box center [214, 210] width 14 height 14
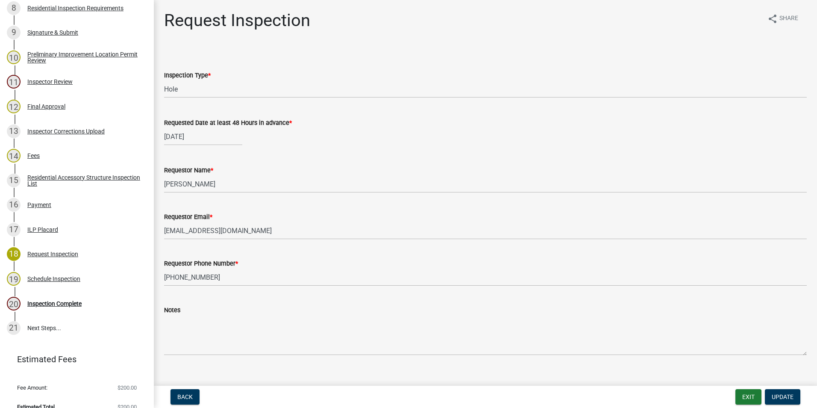
click at [182, 138] on div "08/14/2025" at bounding box center [203, 137] width 78 height 18
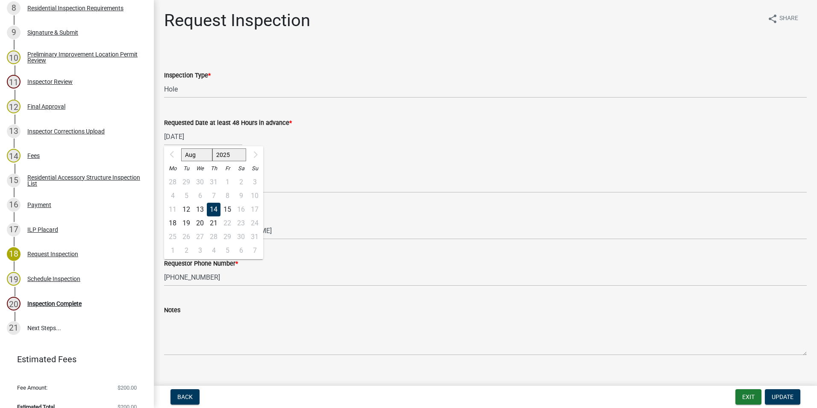
click at [243, 154] on select "2025" at bounding box center [229, 154] width 34 height 13
click at [299, 132] on div "08/14/2025 Aug 2025 Mo Tu We Th Fr Sa Su 28 29 30 31 1 2 3 4 5 6 7 8 9 10 11 12…" at bounding box center [485, 137] width 643 height 18
click at [187, 141] on div "08/14/2025 Aug 2025 Mo Tu We Th Fr Sa Su 28 29 30 31 1 2 3 4 5 6 7 8 9 10 11 12…" at bounding box center [203, 137] width 78 height 18
click at [188, 209] on div "12" at bounding box center [186, 210] width 14 height 14
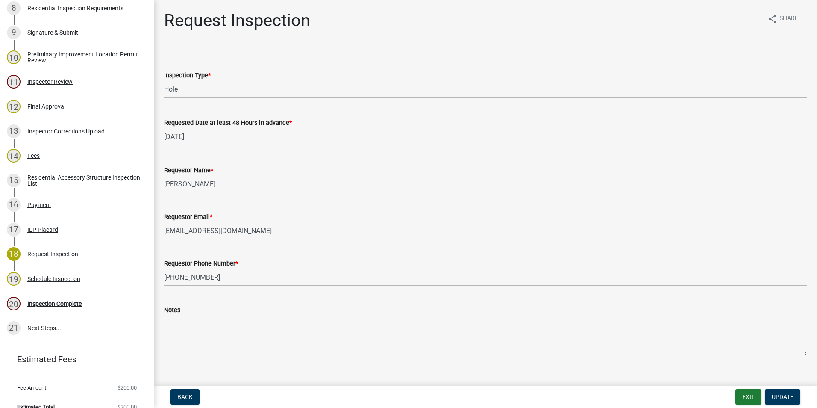
drag, startPoint x: 258, startPoint y: 231, endPoint x: 164, endPoint y: 231, distance: 94.0
click at [164, 231] on div "Requestor Email * overlandbuilders@gmail.com" at bounding box center [485, 220] width 655 height 40
click at [194, 137] on div "08/12/2025" at bounding box center [203, 137] width 78 height 18
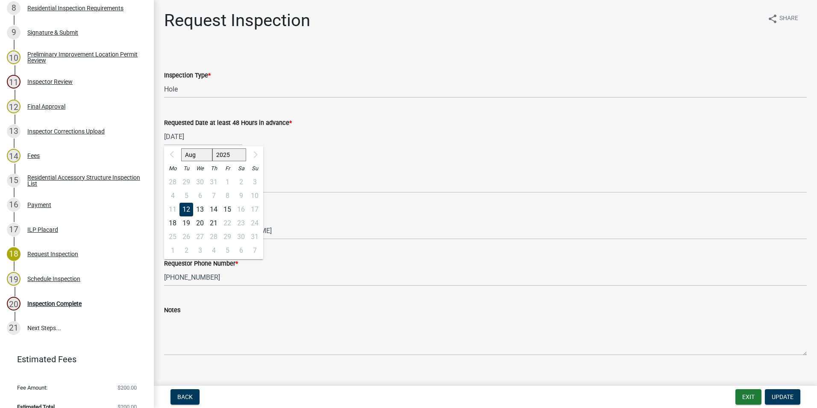
click at [215, 209] on div "14" at bounding box center [214, 210] width 14 height 14
type input "08/14/2025"
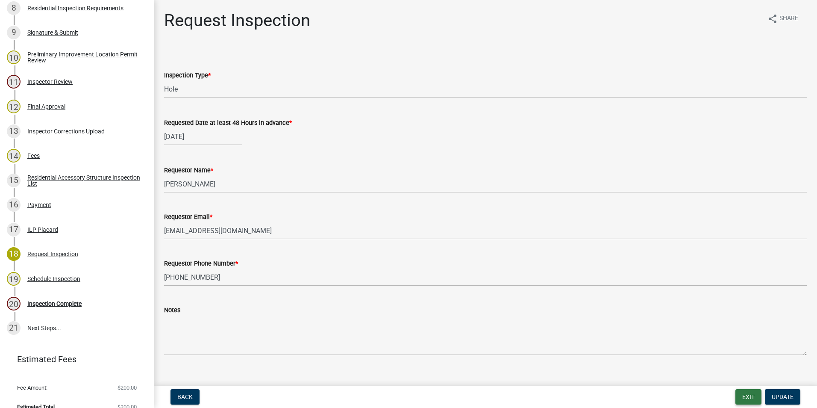
click at [327, 273] on button "Exit" at bounding box center [748, 396] width 26 height 15
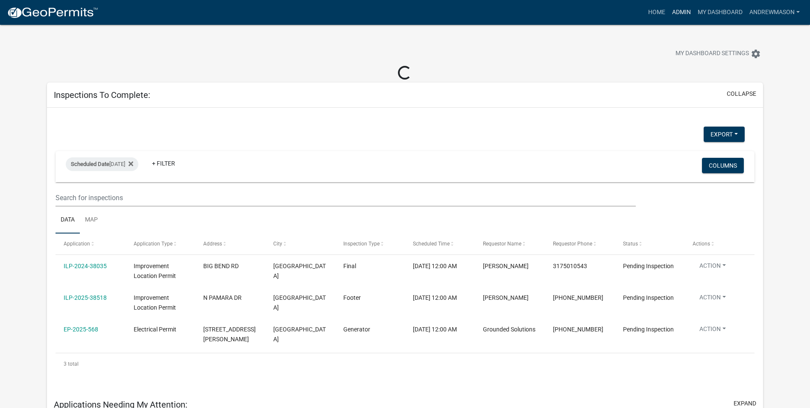
click at [327, 12] on link "Admin" at bounding box center [682, 12] width 26 height 16
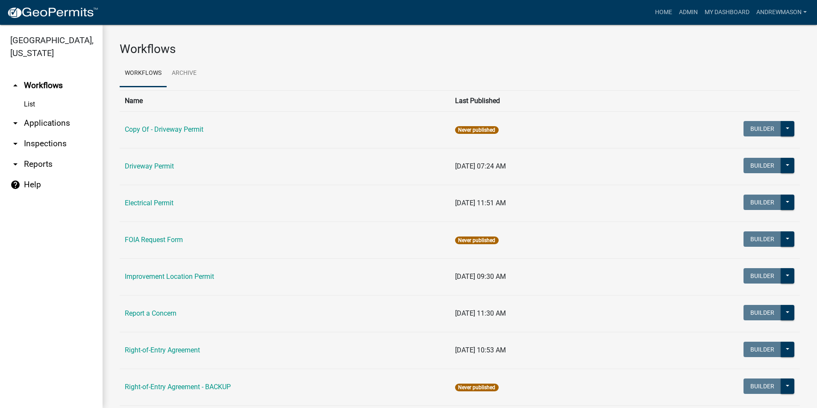
click at [46, 118] on link "arrow_drop_down Applications" at bounding box center [51, 123] width 103 height 21
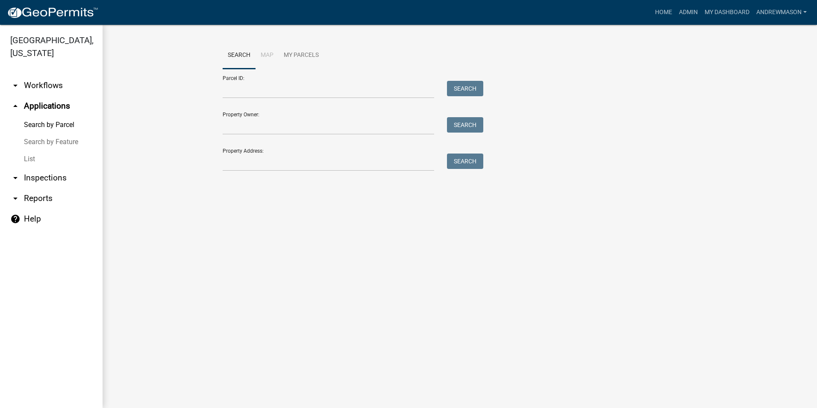
click at [32, 158] on link "List" at bounding box center [51, 158] width 103 height 17
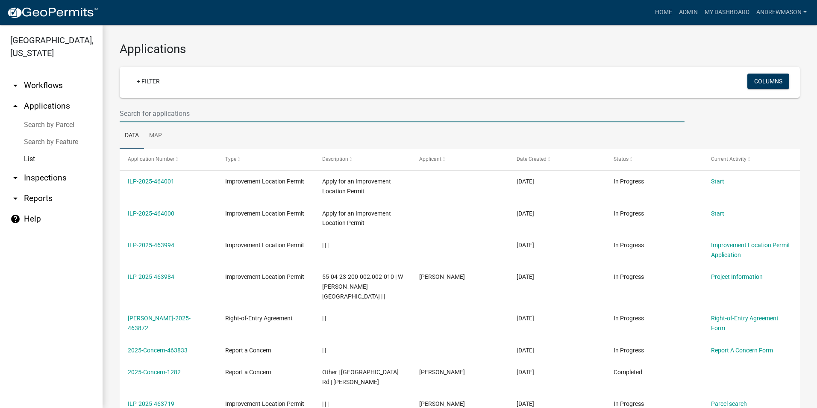
click at [126, 113] on input "text" at bounding box center [402, 114] width 565 height 18
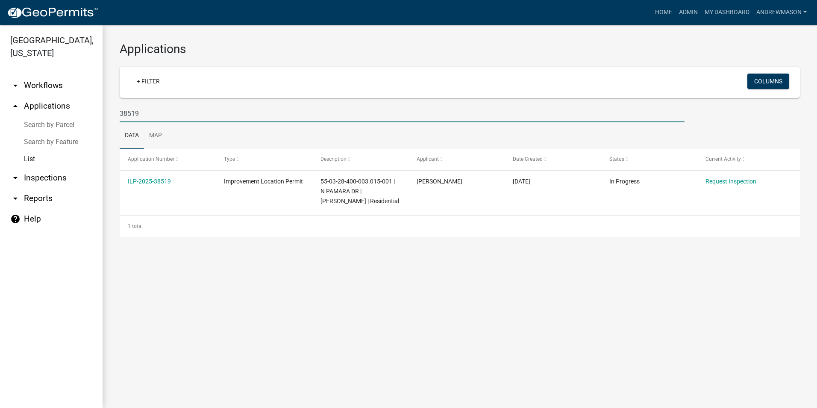
type input "38519"
click at [158, 183] on link "ILP-2025-38519" at bounding box center [149, 181] width 43 height 7
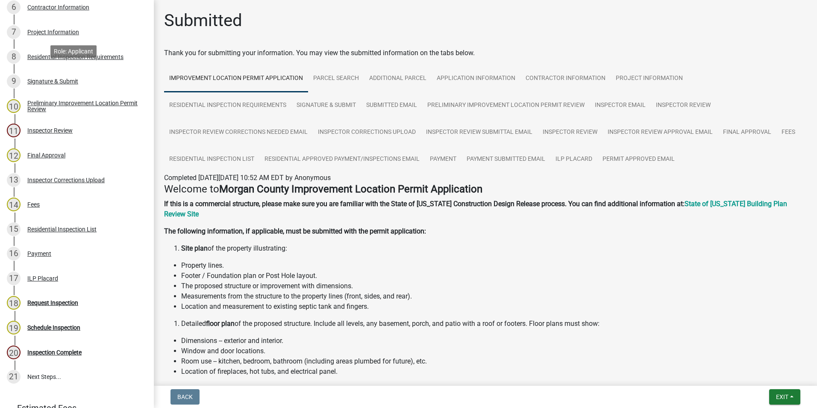
scroll to position [299, 0]
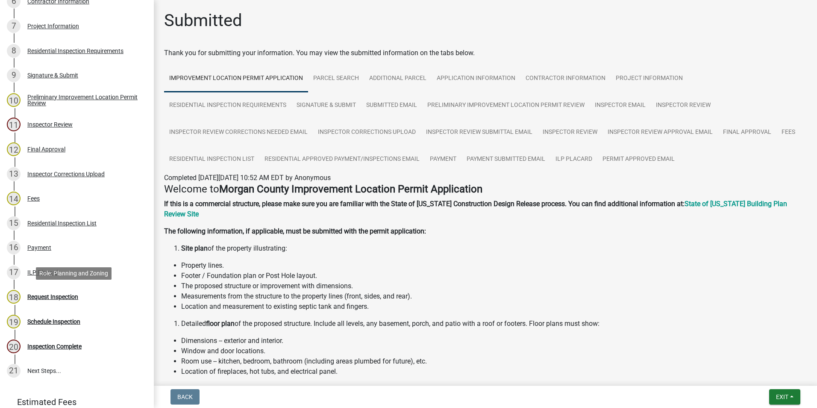
click at [63, 273] on div "Request Inspection" at bounding box center [52, 297] width 51 height 6
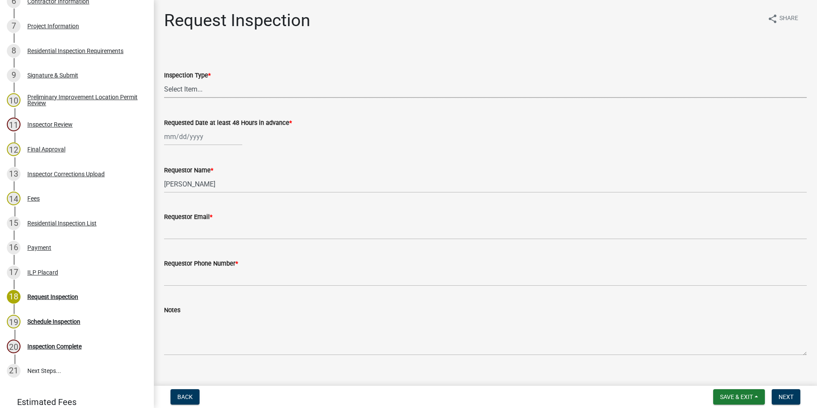
click at [186, 87] on select "Select Item... Footer Hole Bonding Underslab Foundation, Piers, Tie downs Prewa…" at bounding box center [485, 89] width 643 height 18
click at [164, 80] on select "Select Item... Footer Hole Bonding Underslab Foundation, Piers, Tie downs Prewa…" at bounding box center [485, 89] width 643 height 18
select select "35793837-c9ec-41d5-94b4-9b18203c9b97"
click at [182, 139] on div at bounding box center [203, 137] width 78 height 18
click at [214, 208] on div "14" at bounding box center [214, 210] width 14 height 14
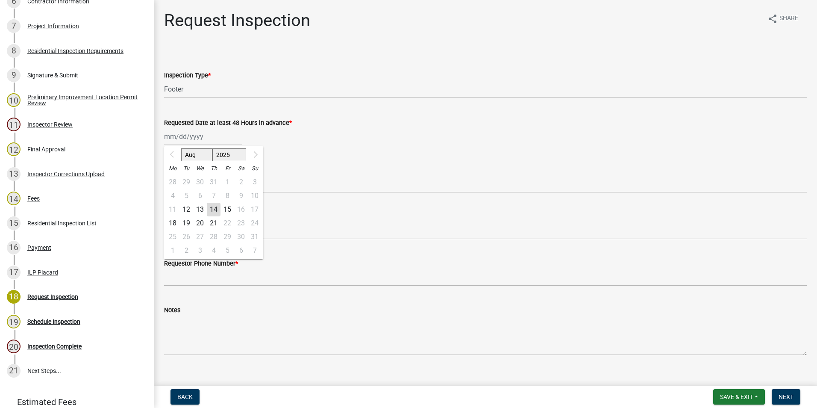
type input "08/14/2025"
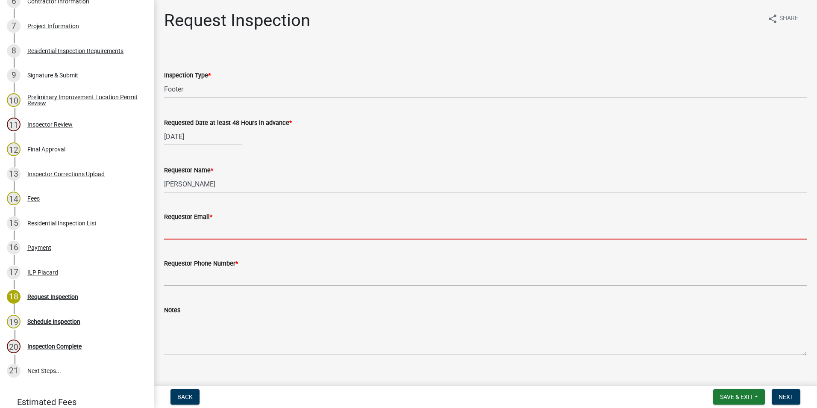
drag, startPoint x: 196, startPoint y: 233, endPoint x: 197, endPoint y: 227, distance: 5.7
click at [196, 233] on input "Requestor Email *" at bounding box center [485, 231] width 643 height 18
paste input "overlandbuilders@gmail.com"
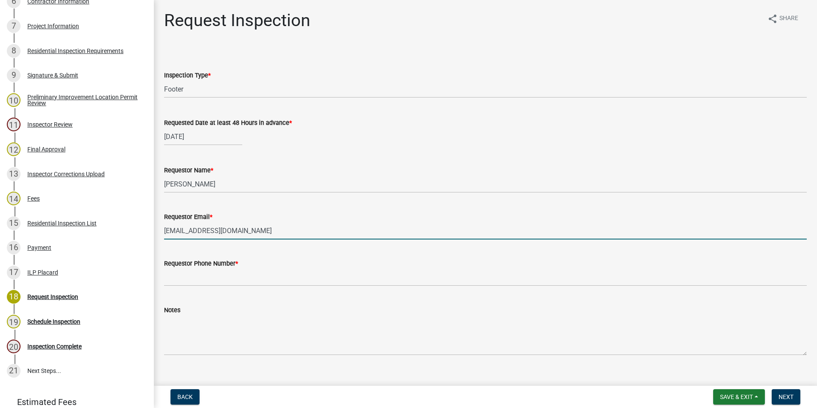
type input "overlandbuilders@gmail.com"
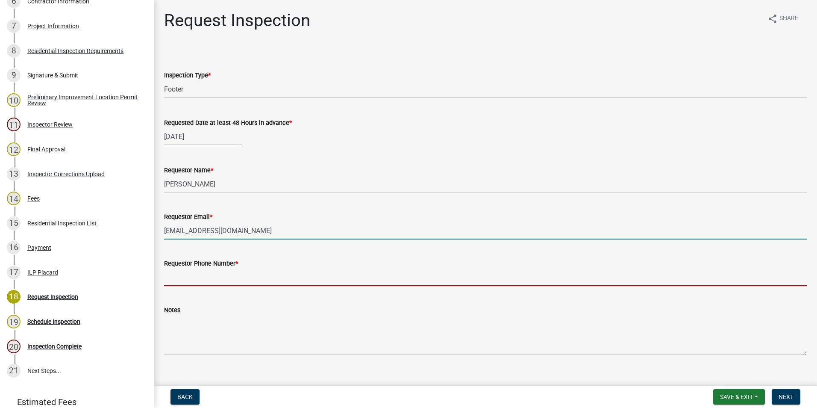
click at [186, 273] on input "Requestor Phone Number *" at bounding box center [485, 277] width 643 height 18
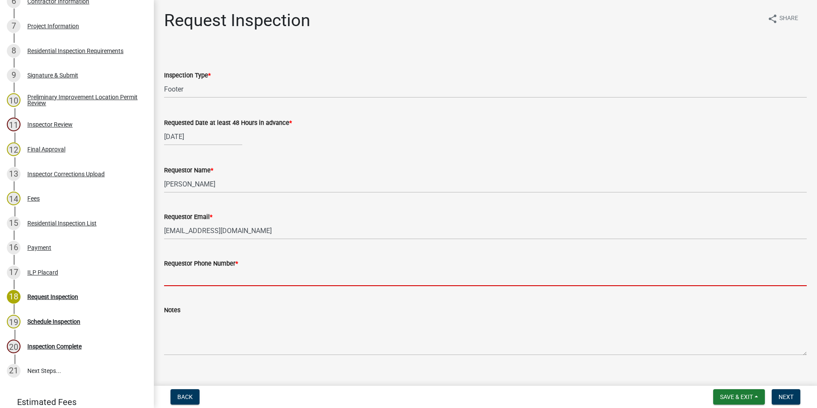
type input "7653421060"
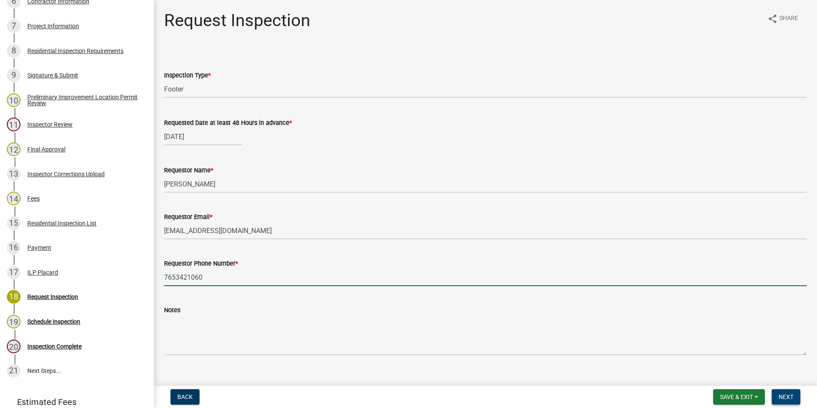
click at [327, 273] on span "Next" at bounding box center [785, 396] width 15 height 7
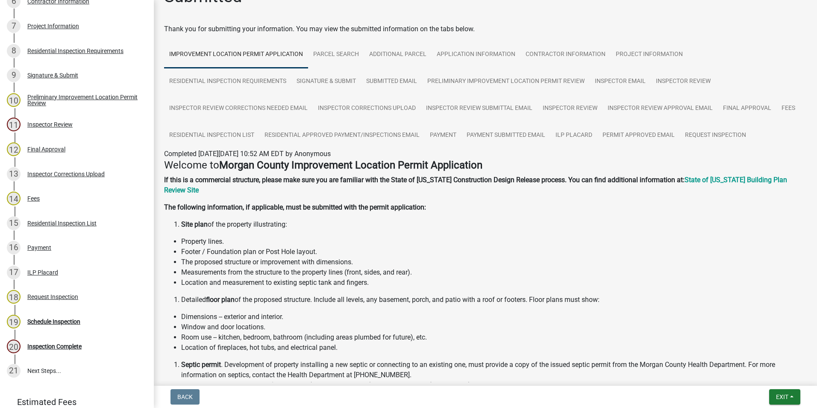
scroll to position [43, 0]
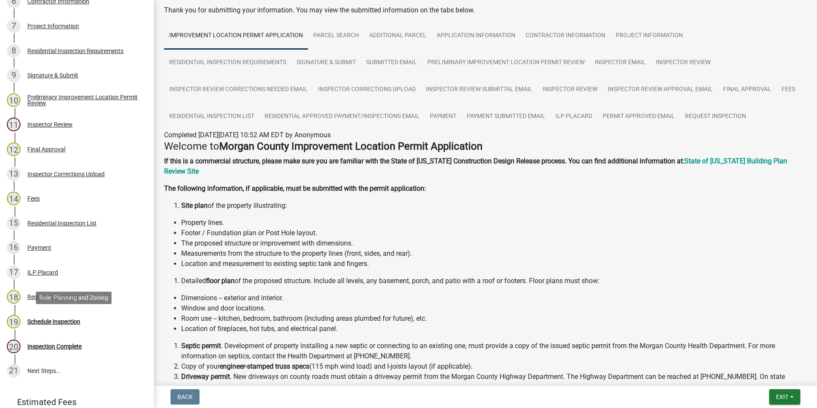
click at [65, 273] on div "Schedule Inspection" at bounding box center [53, 321] width 53 height 6
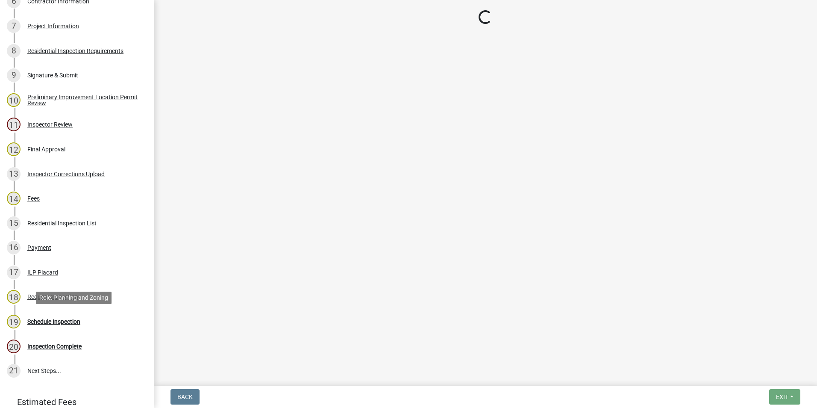
scroll to position [0, 0]
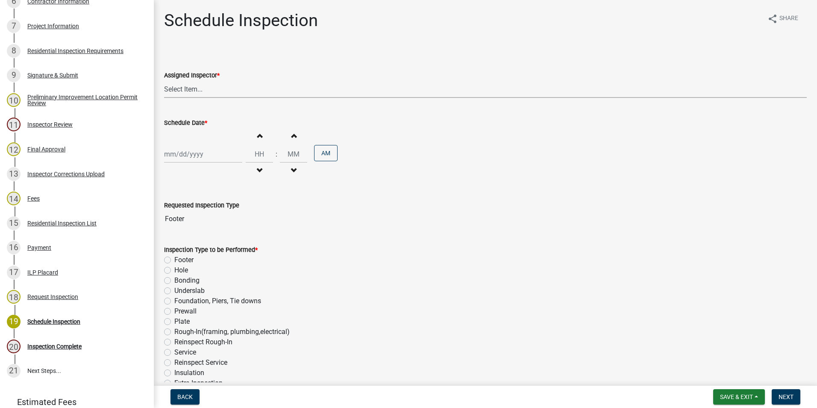
click at [205, 86] on select "Select Item... Hewett (John) AndrewMason (Andrew Mason)" at bounding box center [485, 89] width 643 height 18
select select "47d75678-cf87-418f-879d-88d5340f2bcb"
click at [164, 80] on select "Select Item... Hewett (John) AndrewMason (Andrew Mason)" at bounding box center [485, 89] width 643 height 18
click at [201, 155] on div at bounding box center [203, 154] width 78 height 18
select select "8"
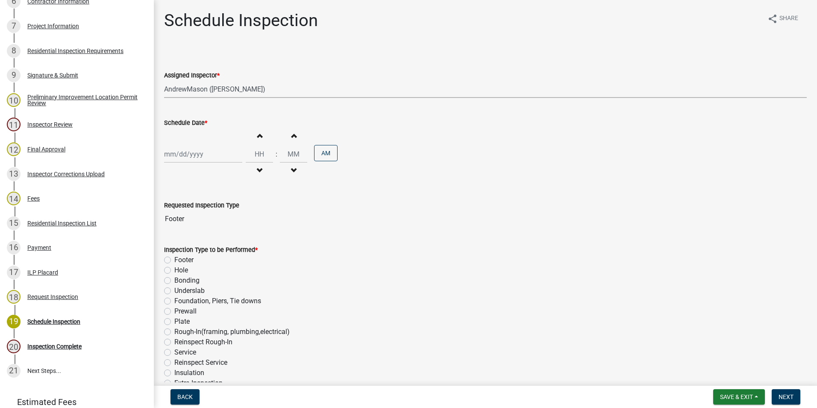
select select "2025"
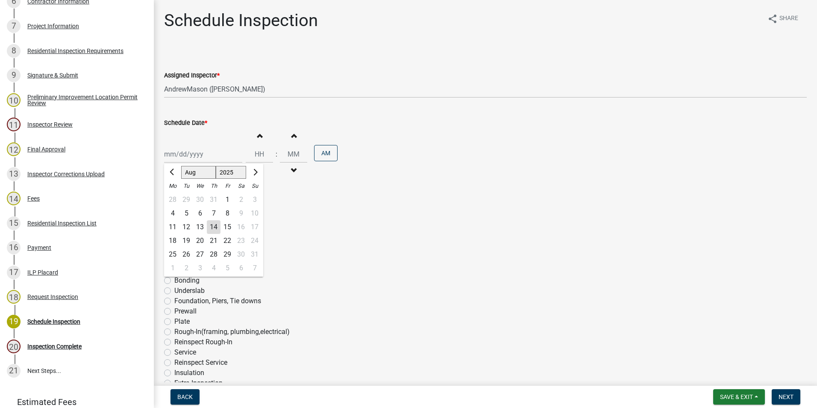
click at [216, 222] on div "14" at bounding box center [214, 227] width 14 height 14
type input "08/14/2025"
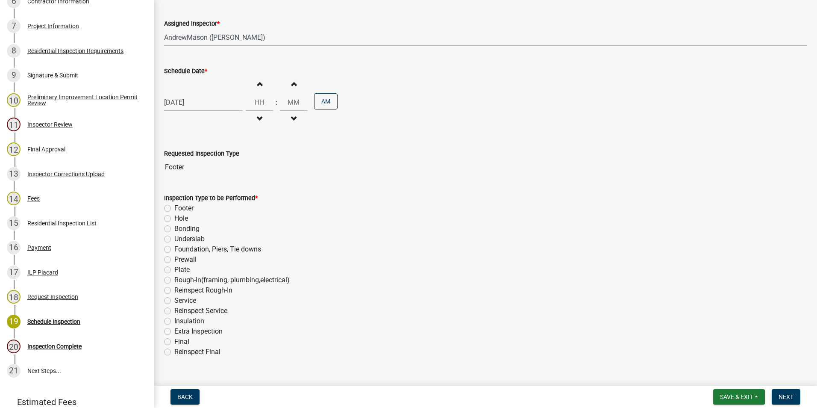
scroll to position [68, 0]
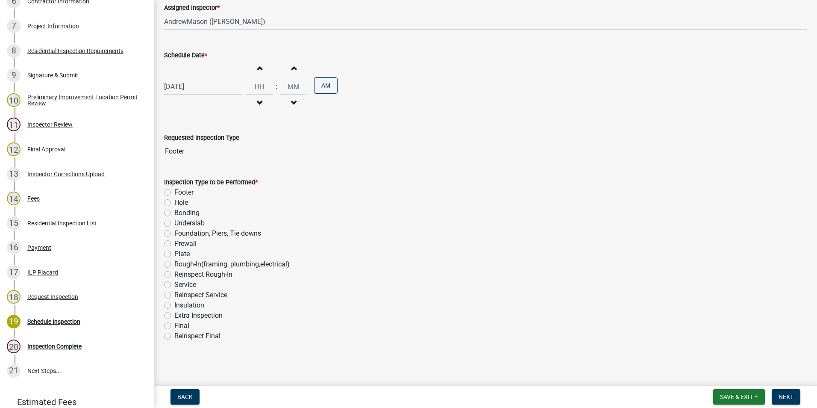
click at [174, 191] on label "Footer" at bounding box center [183, 192] width 19 height 10
click at [174, 191] on input "Footer" at bounding box center [177, 190] width 6 height 6
radio input "true"
click at [327, 273] on button "Next" at bounding box center [786, 396] width 29 height 15
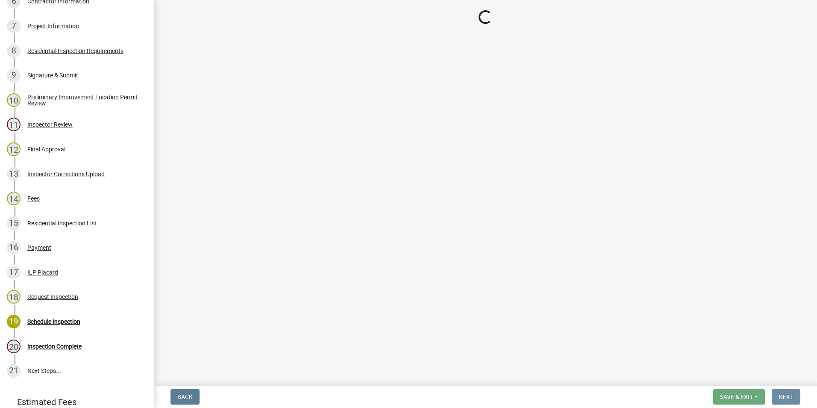
scroll to position [0, 0]
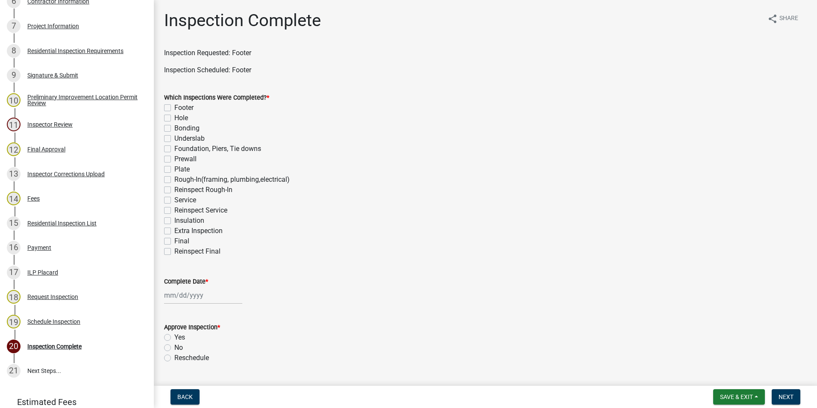
click at [174, 107] on label "Footer" at bounding box center [183, 108] width 19 height 10
click at [174, 107] on input "Footer" at bounding box center [177, 106] width 6 height 6
checkbox input "true"
checkbox input "false"
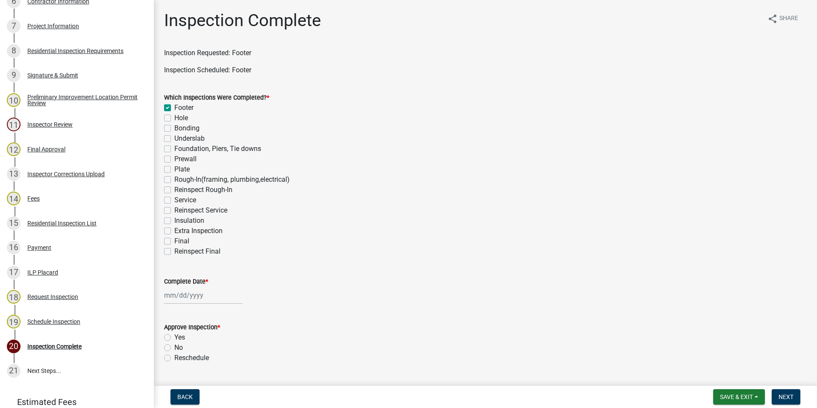
checkbox input "false"
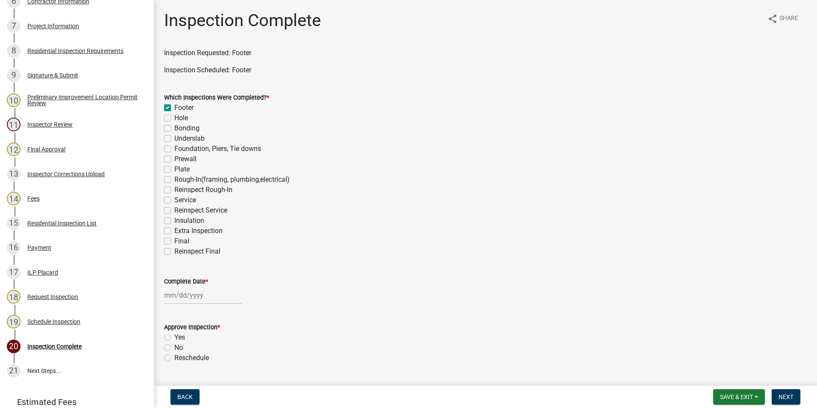
checkbox input "false"
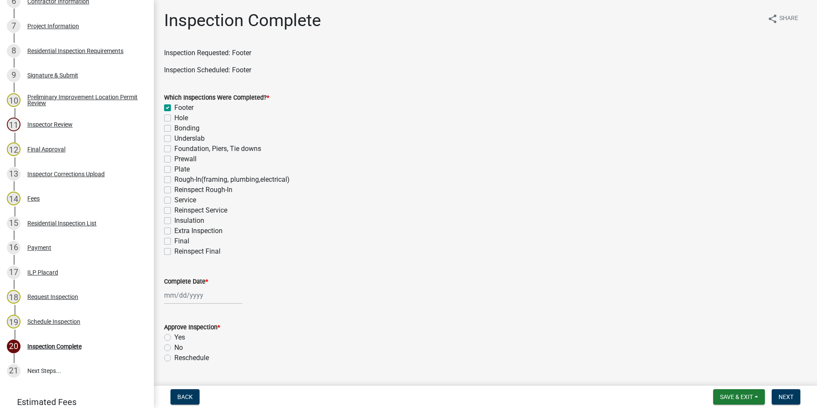
checkbox input "false"
click at [202, 273] on div at bounding box center [203, 295] width 78 height 18
select select "8"
select select "2025"
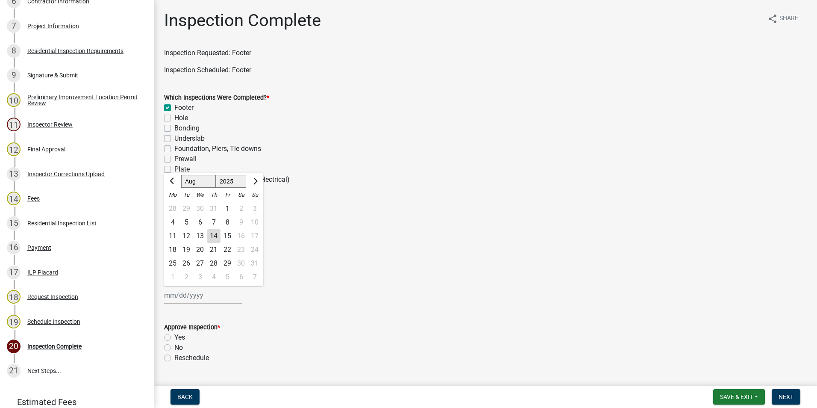
click at [217, 235] on div "14" at bounding box center [214, 236] width 14 height 14
type input "08/14/2025"
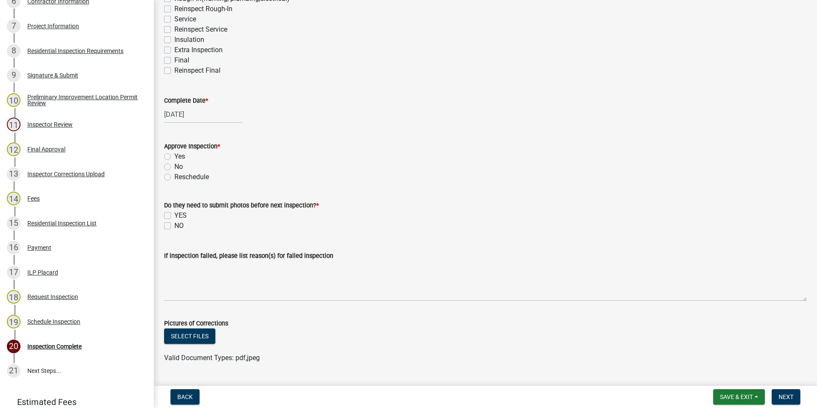
scroll to position [214, 0]
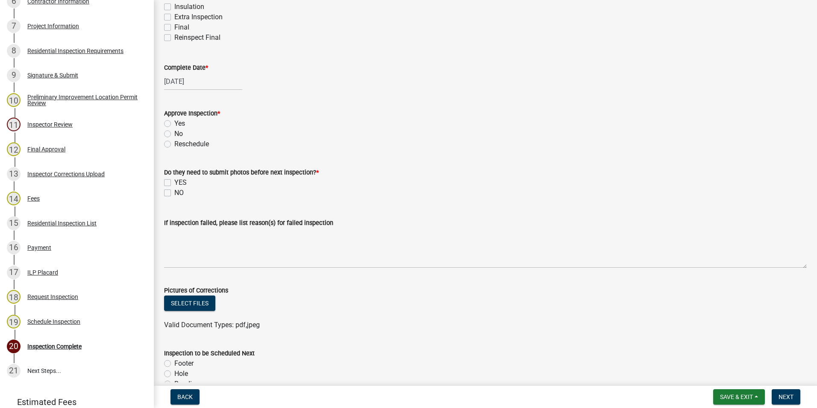
drag, startPoint x: 167, startPoint y: 123, endPoint x: 161, endPoint y: 161, distance: 38.4
click at [174, 124] on label "Yes" at bounding box center [179, 123] width 11 height 10
click at [174, 124] on input "Yes" at bounding box center [177, 121] width 6 height 6
radio input "true"
click at [174, 193] on label "NO" at bounding box center [178, 193] width 9 height 10
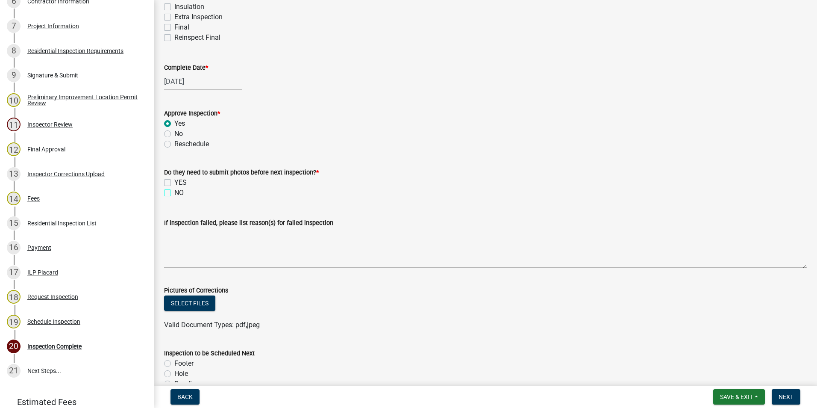
click at [174, 193] on input "NO" at bounding box center [177, 191] width 6 height 6
checkbox input "true"
checkbox input "false"
checkbox input "true"
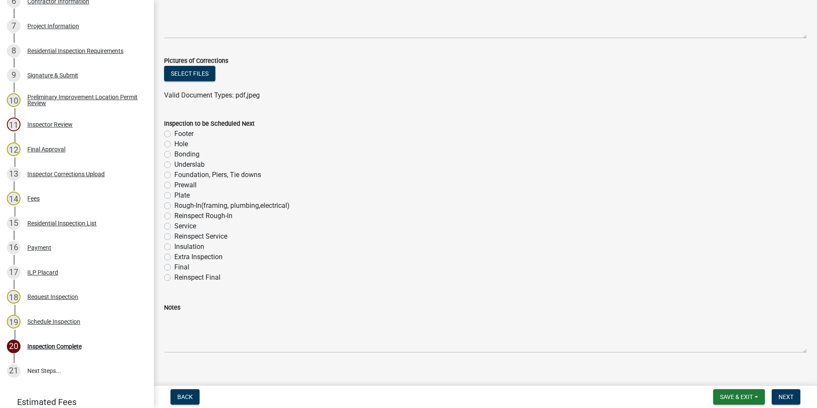
scroll to position [454, 0]
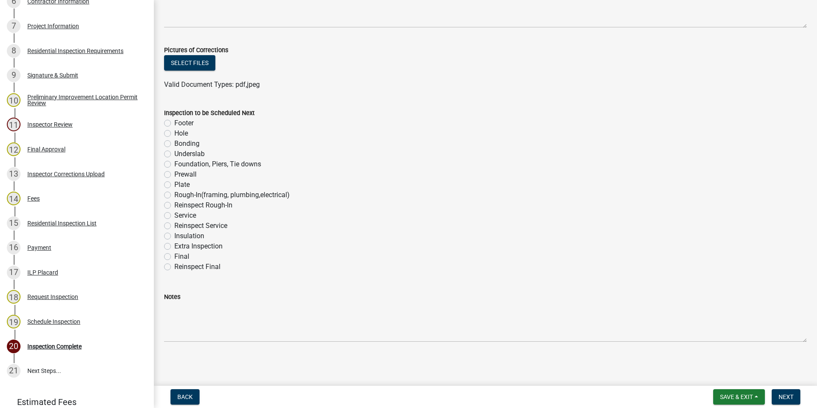
click at [174, 164] on label "Foundation, Piers, Tie downs" at bounding box center [217, 164] width 87 height 10
click at [174, 164] on input "Foundation, Piers, Tie downs" at bounding box center [177, 162] width 6 height 6
radio input "true"
click at [327, 273] on span "Next" at bounding box center [785, 396] width 15 height 7
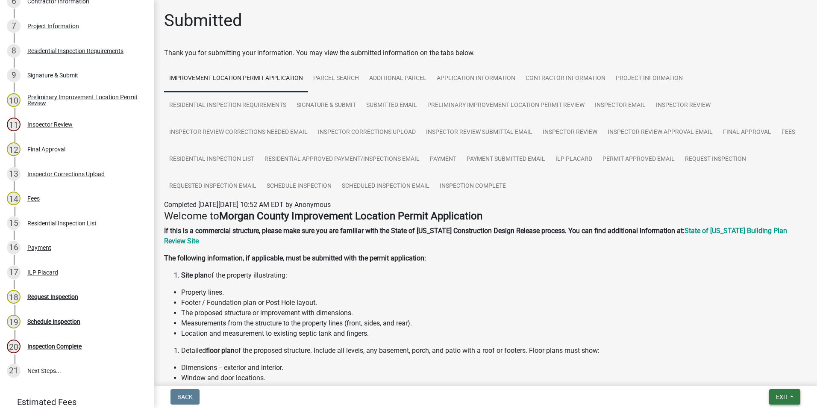
click at [327, 273] on span "Exit" at bounding box center [782, 396] width 12 height 7
click at [327, 273] on button "Save & Exit" at bounding box center [766, 374] width 68 height 21
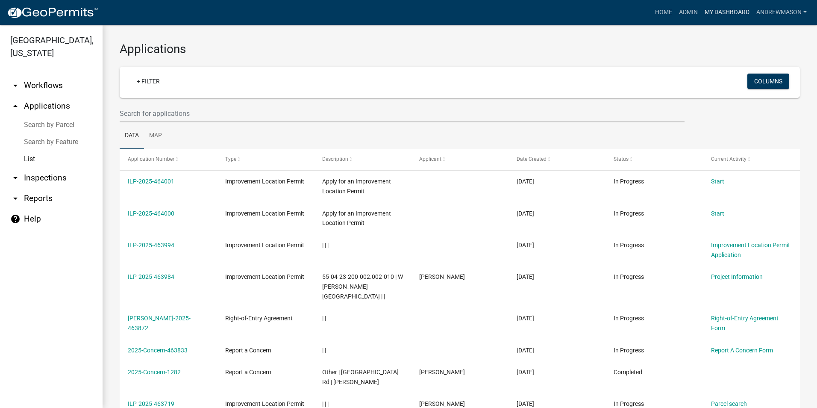
click at [327, 9] on link "My Dashboard" at bounding box center [727, 12] width 52 height 16
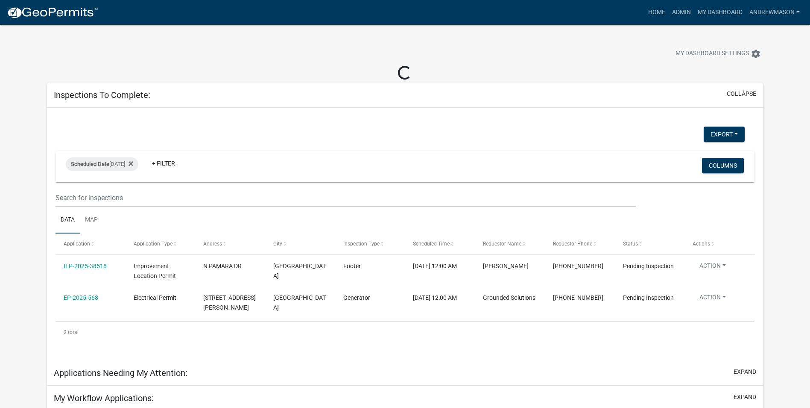
select select "3: 100"
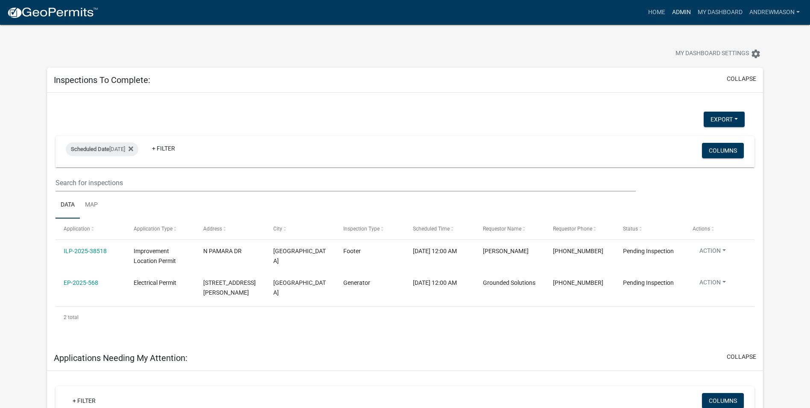
click at [673, 14] on link "Admin" at bounding box center [682, 12] width 26 height 16
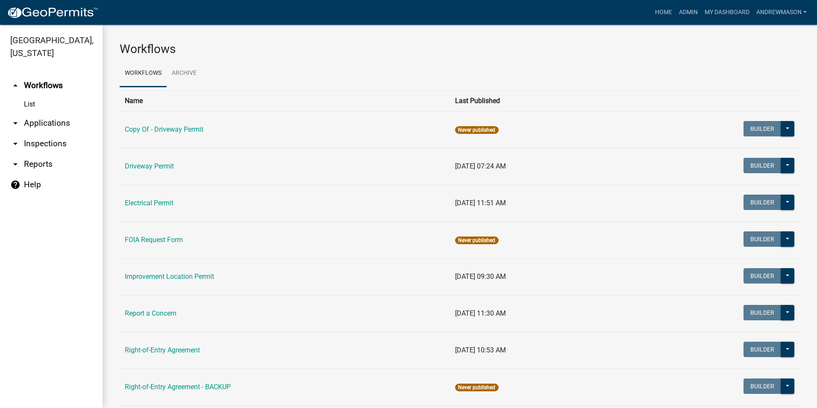
click at [42, 123] on link "arrow_drop_down Applications" at bounding box center [51, 123] width 103 height 21
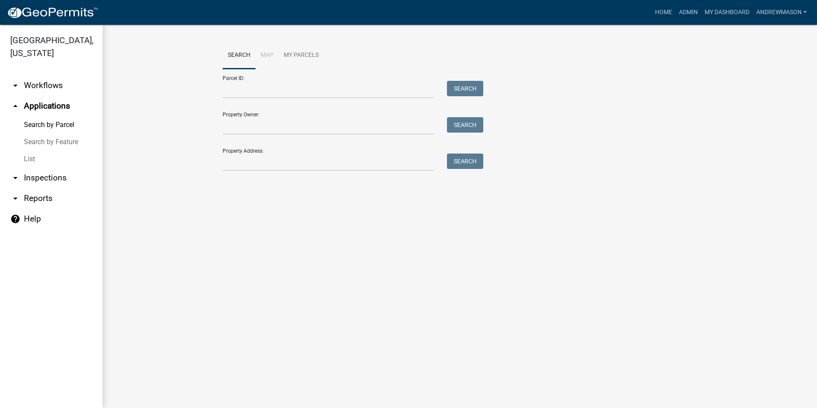
click at [28, 159] on link "List" at bounding box center [51, 158] width 103 height 17
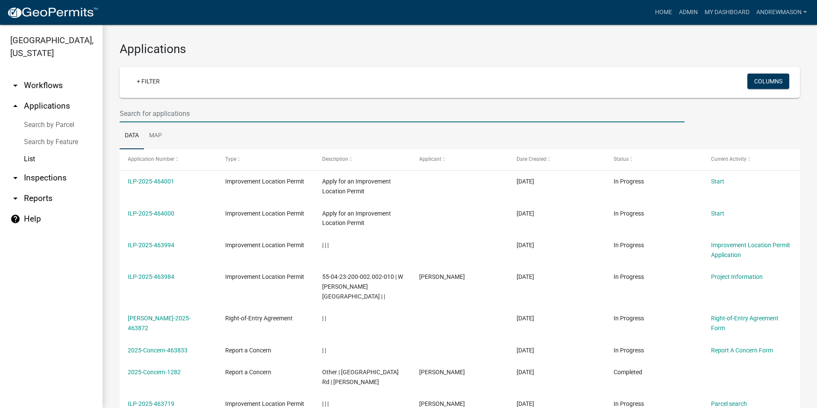
click at [140, 110] on input "text" at bounding box center [402, 114] width 565 height 18
paste input "55-08-12-300-005.000-014"
type input "5"
paste input "2535 Middle Patton Park Rd"
type input "2535 Middle Patton Park Rd"
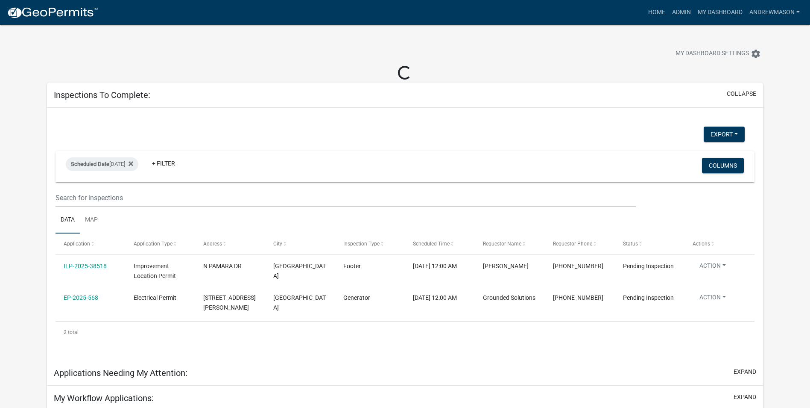
select select "3: 100"
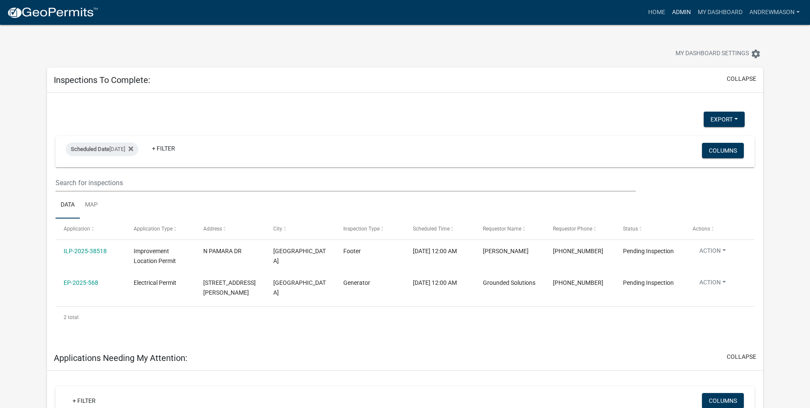
click at [681, 12] on link "Admin" at bounding box center [682, 12] width 26 height 16
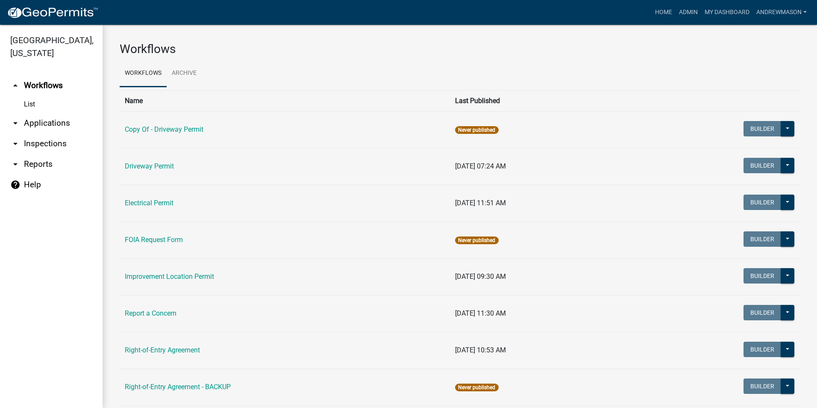
click at [39, 122] on link "arrow_drop_down Applications" at bounding box center [51, 123] width 103 height 21
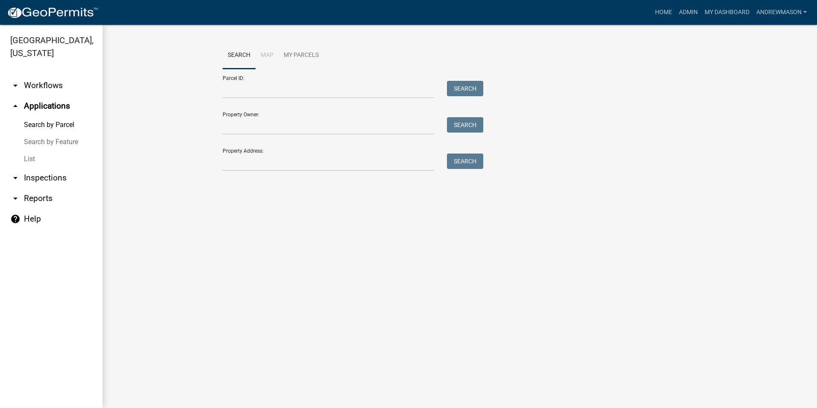
click at [32, 158] on link "List" at bounding box center [51, 158] width 103 height 17
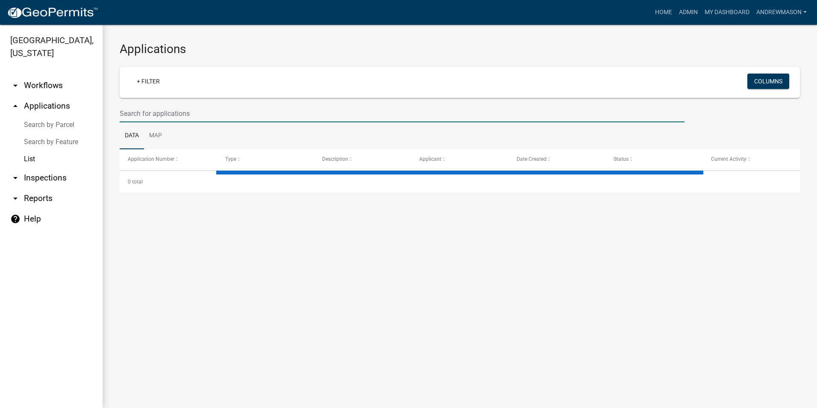
click at [128, 110] on input "text" at bounding box center [402, 114] width 565 height 18
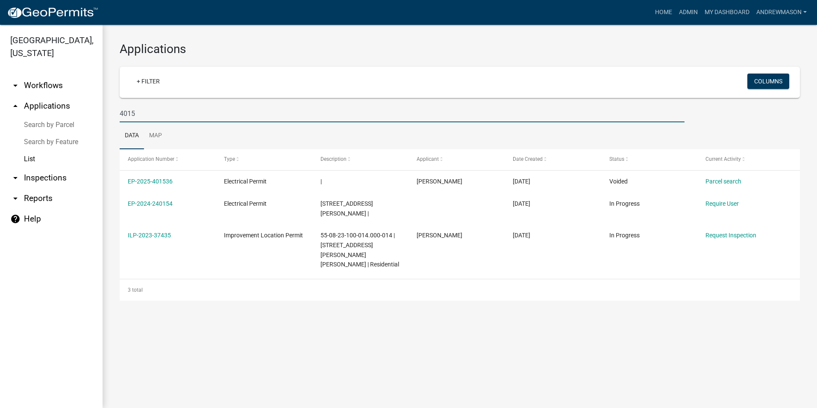
type input "4015"
click at [162, 232] on link "ILP-2023-37435" at bounding box center [149, 235] width 43 height 7
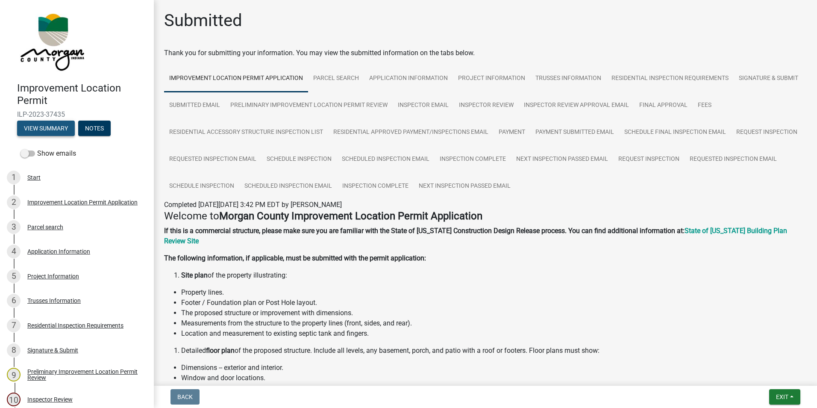
click at [65, 126] on button "View Summary" at bounding box center [46, 127] width 58 height 15
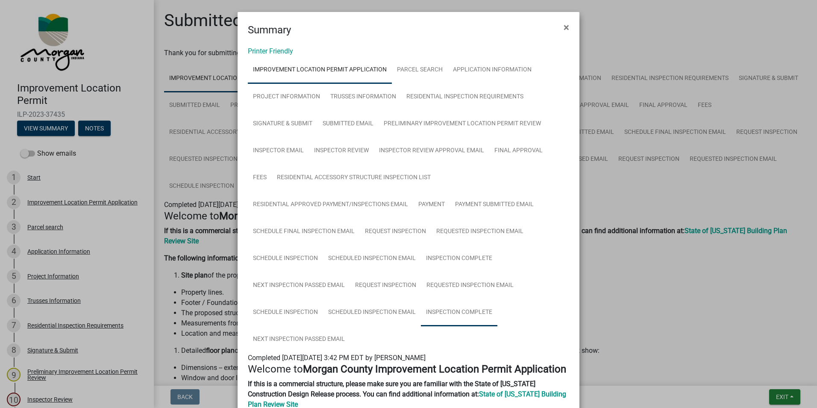
click at [453, 314] on link "Inspection Complete" at bounding box center [459, 312] width 76 height 27
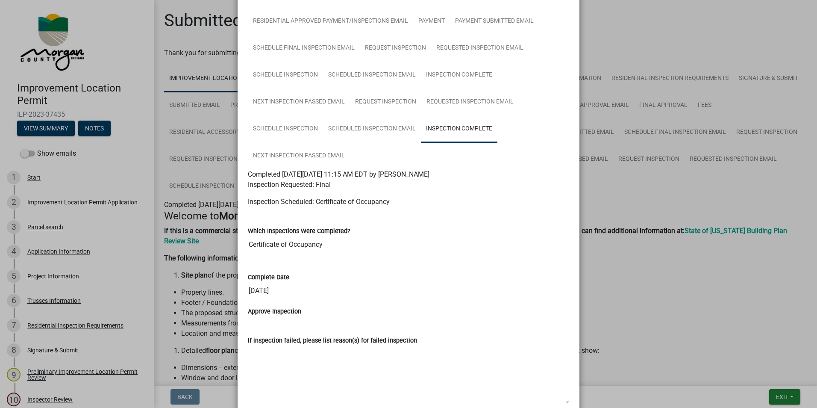
scroll to position [163, 0]
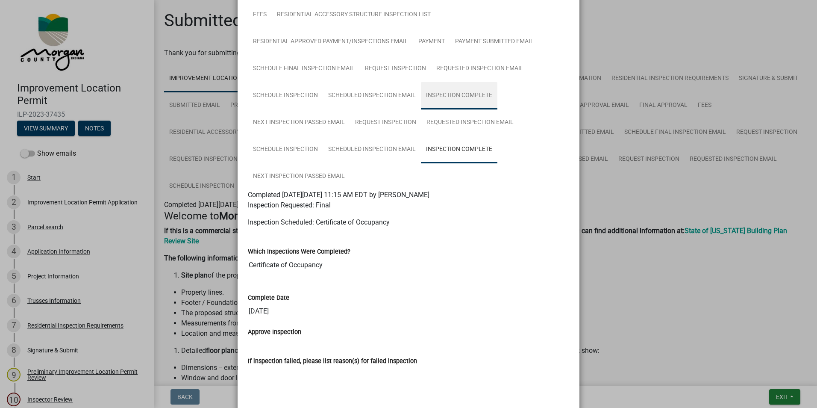
click at [472, 94] on link "Inspection Complete" at bounding box center [459, 95] width 76 height 27
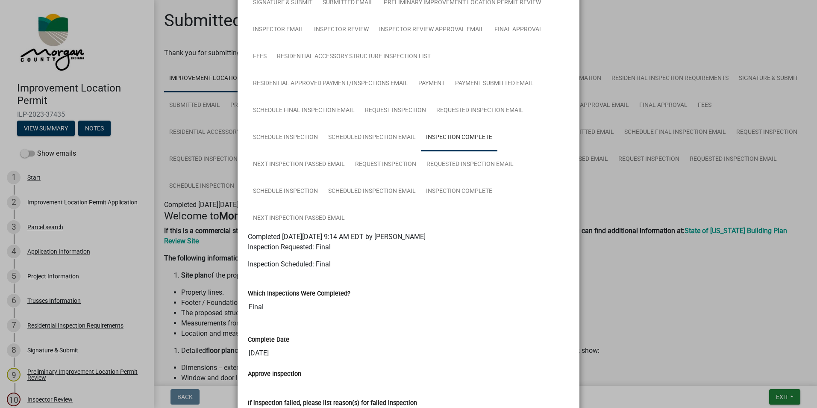
scroll to position [120, 0]
click at [283, 161] on link "Next Inspection Passed Email" at bounding box center [299, 165] width 102 height 27
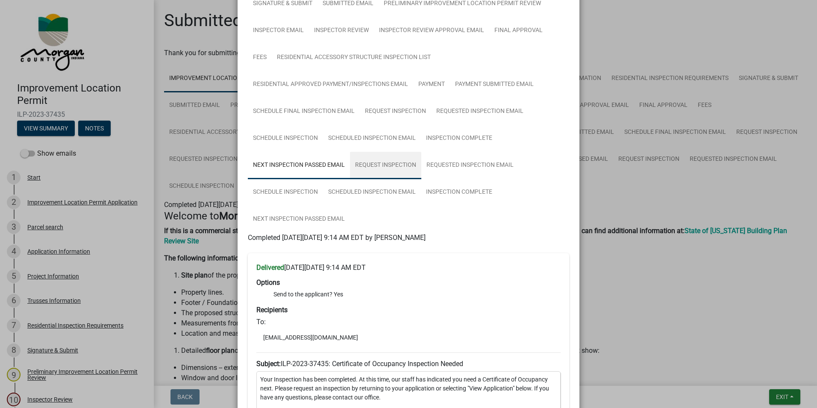
click at [387, 165] on link "Request Inspection" at bounding box center [385, 165] width 71 height 27
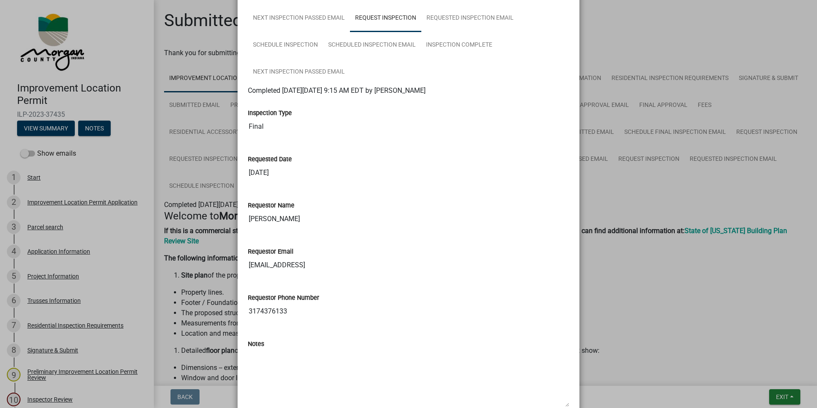
scroll to position [187, 0]
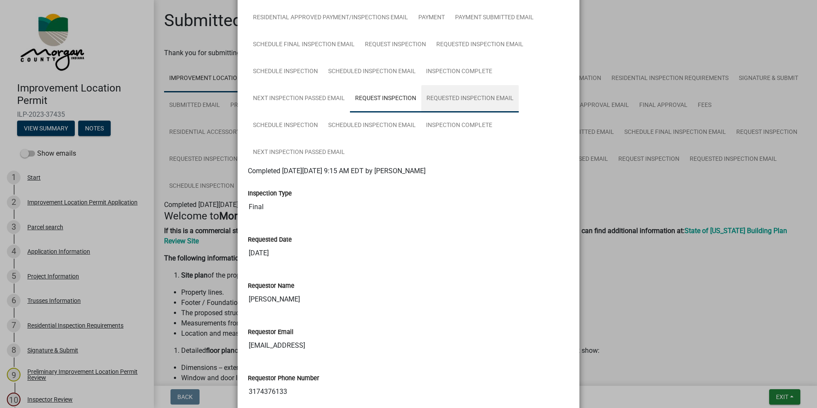
click at [478, 100] on link "Requested Inspection Email" at bounding box center [469, 98] width 97 height 27
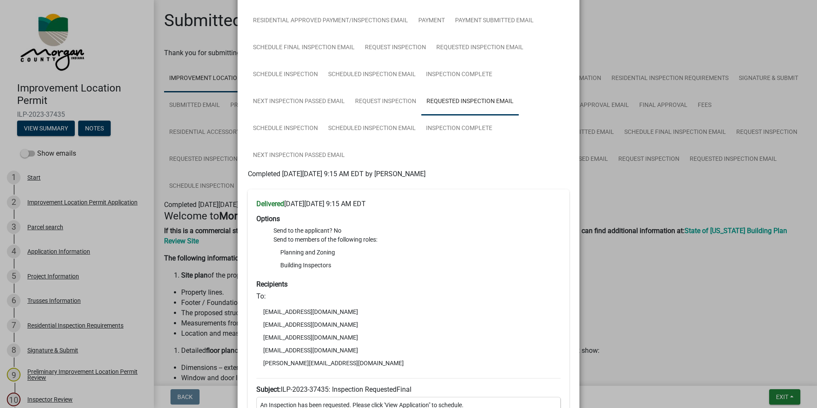
scroll to position [183, 0]
click at [303, 126] on link "Schedule Inspection" at bounding box center [285, 128] width 75 height 27
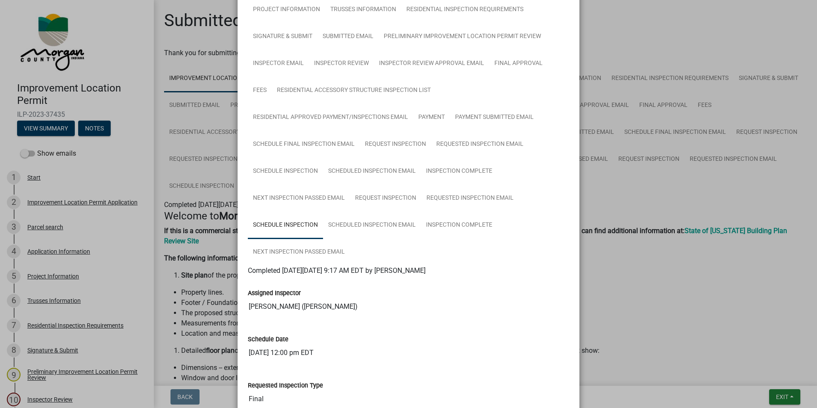
scroll to position [128, 0]
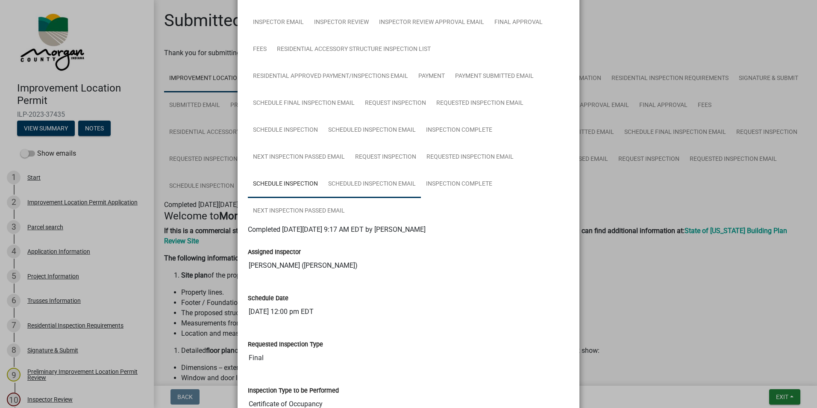
click at [383, 185] on link "Scheduled Inspection Email" at bounding box center [372, 183] width 98 height 27
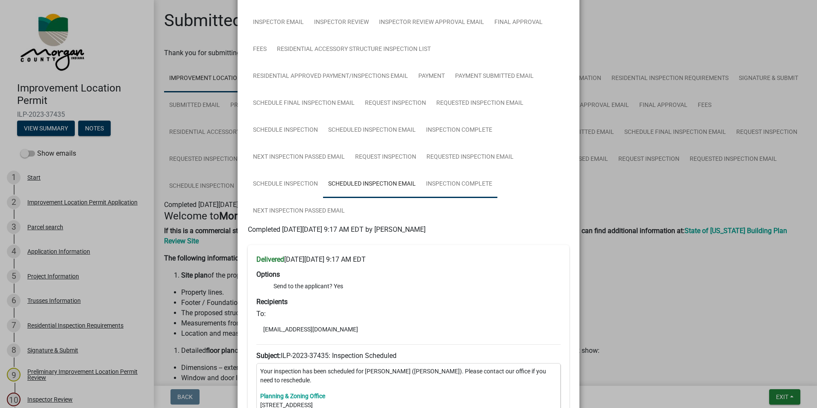
click at [462, 176] on link "Inspection Complete" at bounding box center [459, 183] width 76 height 27
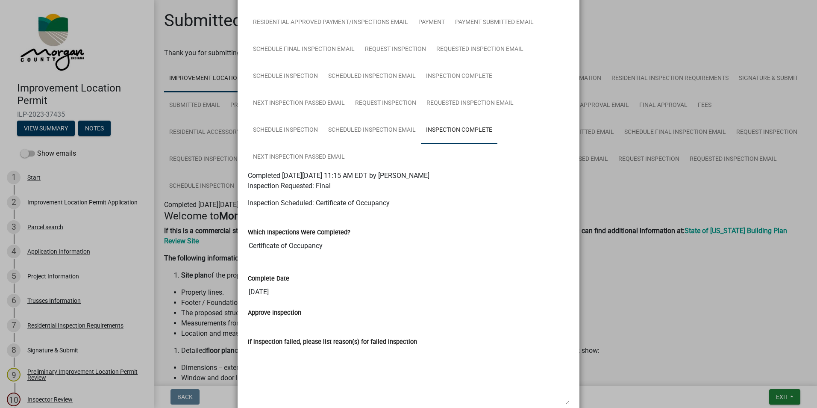
scroll to position [163, 0]
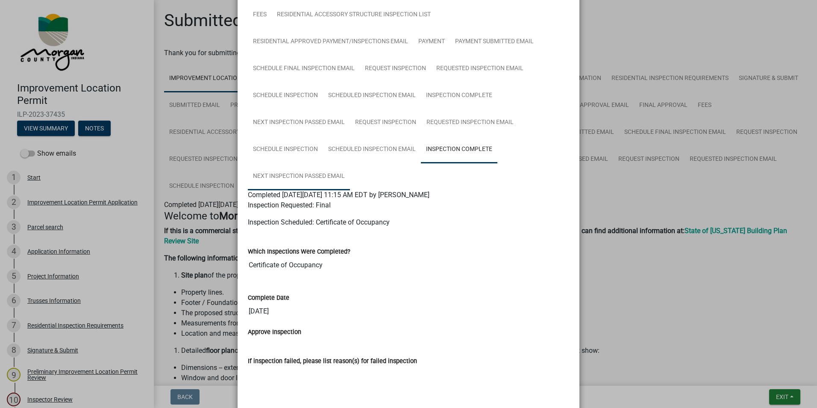
click at [318, 173] on link "Next Inspection Passed Email" at bounding box center [299, 176] width 102 height 27
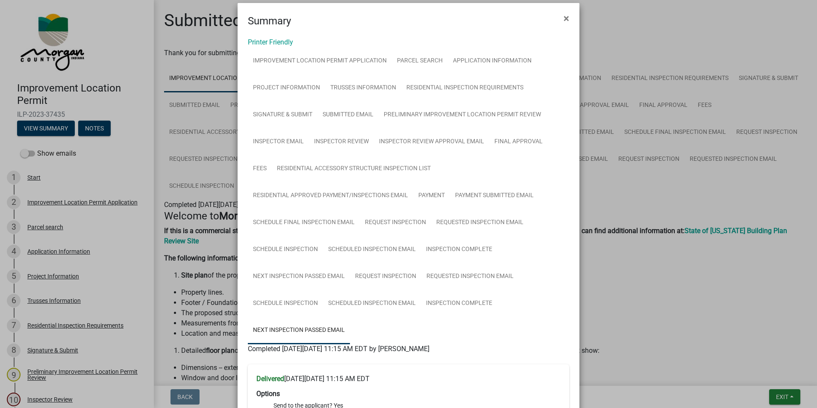
scroll to position [0, 0]
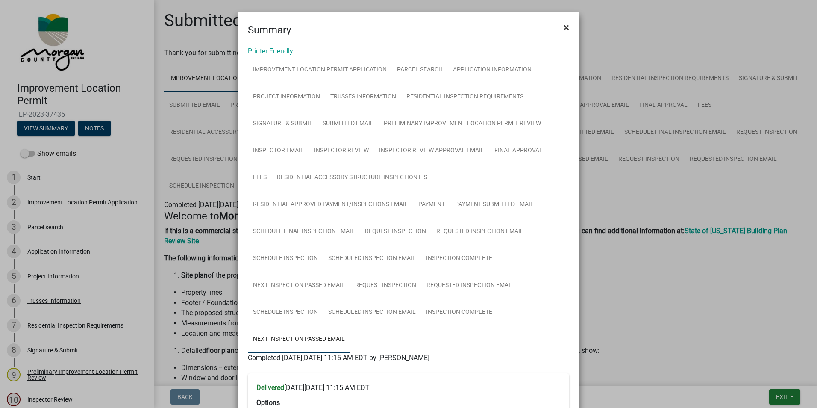
click at [564, 31] on span "×" at bounding box center [567, 27] width 6 height 12
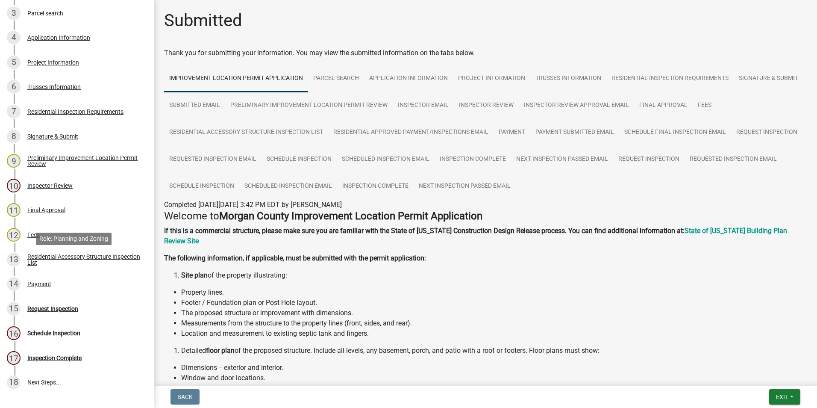
scroll to position [171, 0]
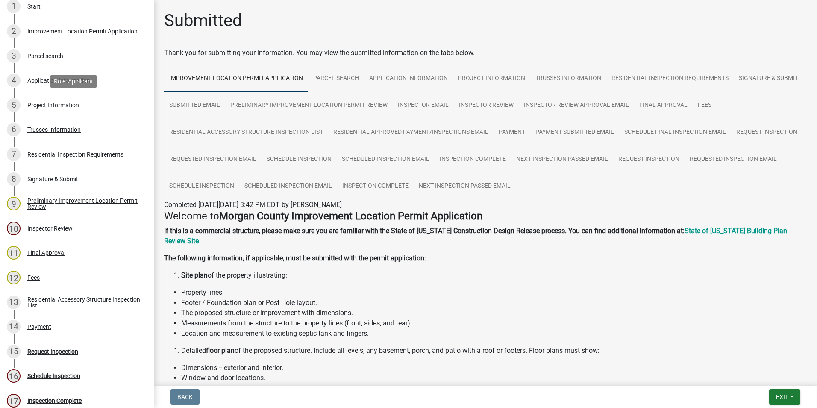
click at [43, 106] on div "Project Information" at bounding box center [53, 105] width 52 height 6
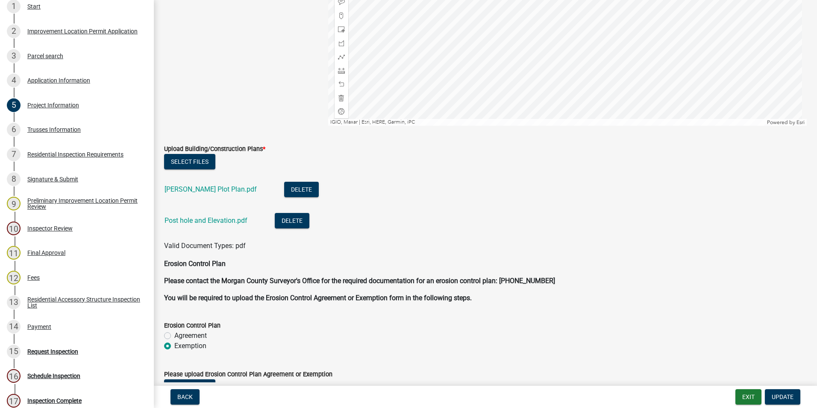
scroll to position [1794, 0]
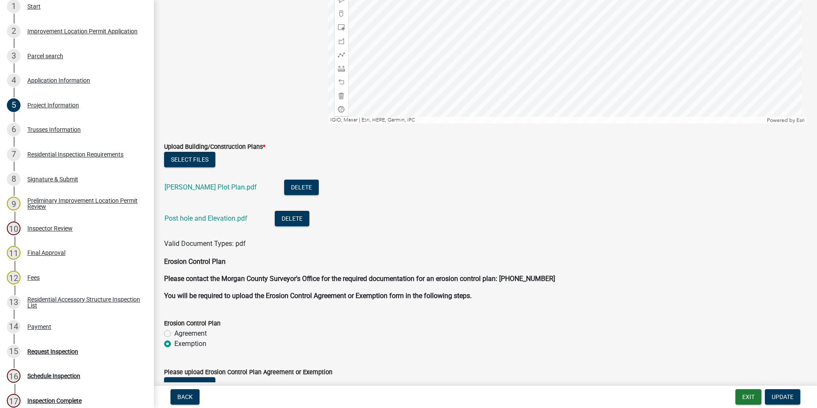
click at [207, 186] on link "Carver Plot Plan.pdf" at bounding box center [210, 187] width 92 height 8
click at [203, 221] on link "Post hole and Elevation.pdf" at bounding box center [205, 218] width 83 height 8
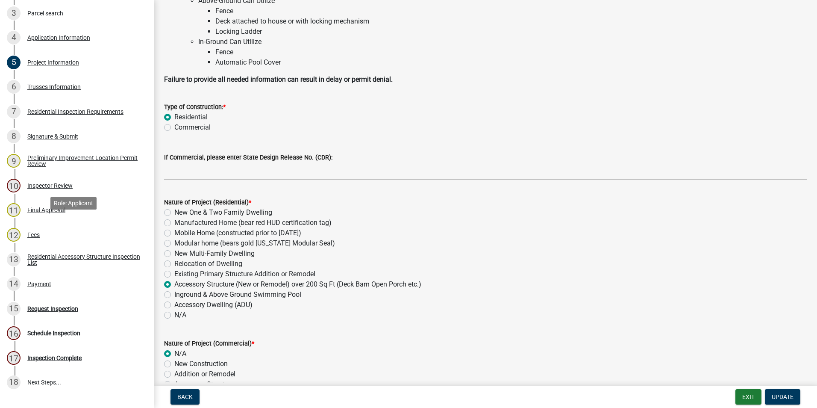
scroll to position [0, 0]
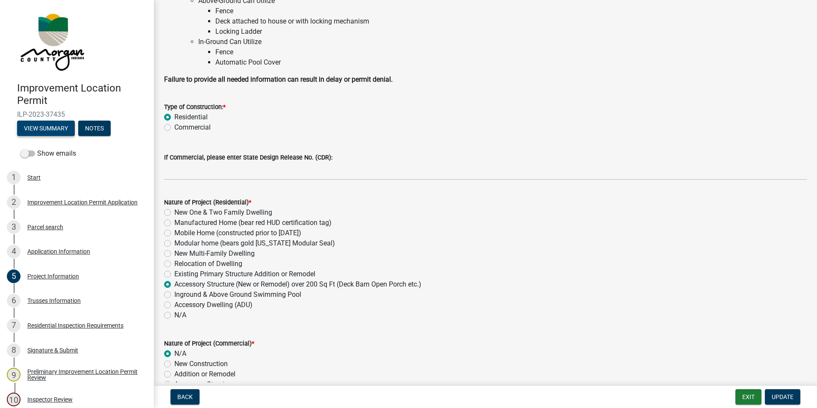
click at [58, 129] on button "View Summary" at bounding box center [46, 127] width 58 height 15
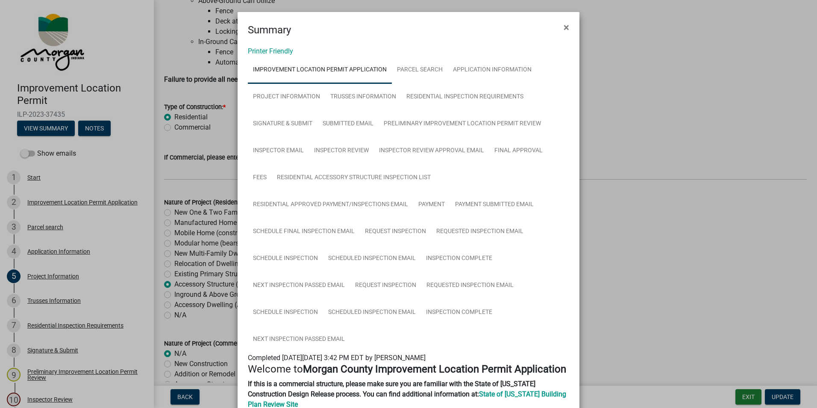
click at [564, 26] on span "×" at bounding box center [567, 27] width 6 height 12
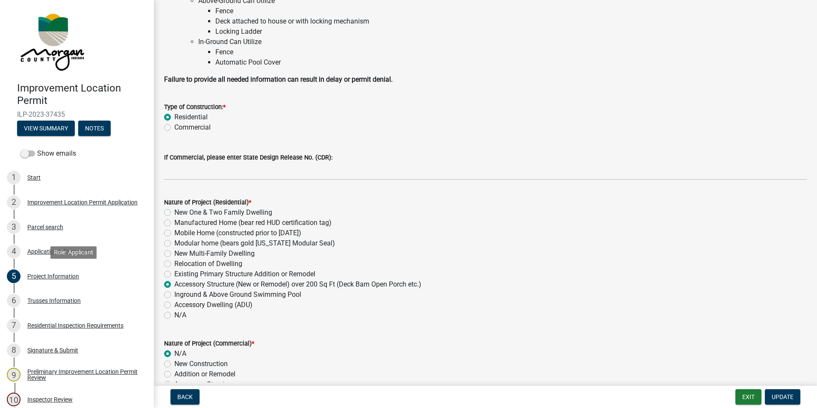
click at [56, 275] on div "Project Information" at bounding box center [53, 276] width 52 height 6
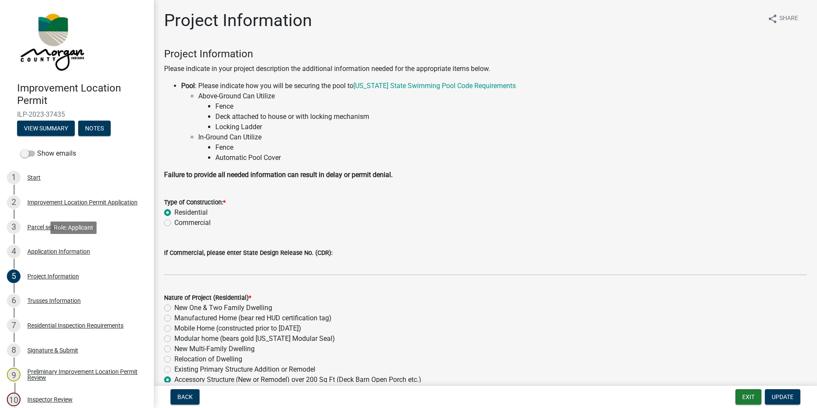
click at [43, 249] on div "Application Information" at bounding box center [58, 251] width 63 height 6
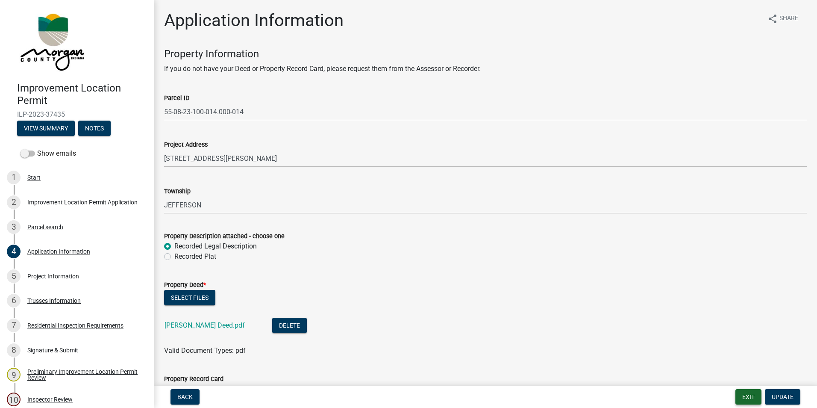
click at [746, 391] on button "Exit" at bounding box center [748, 396] width 26 height 15
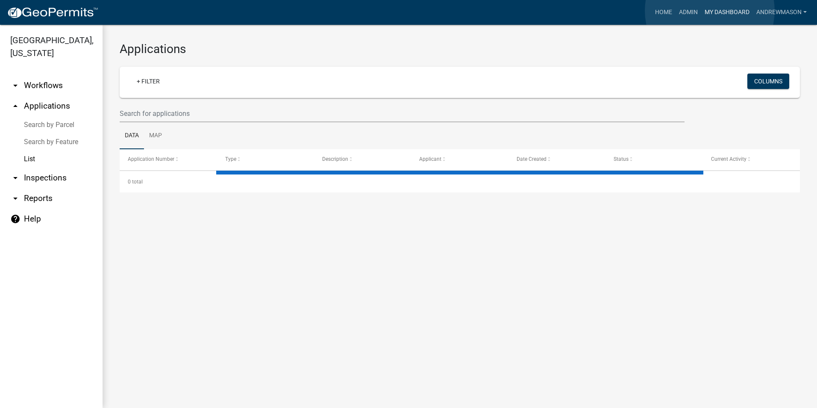
click at [710, 11] on link "My Dashboard" at bounding box center [727, 12] width 52 height 16
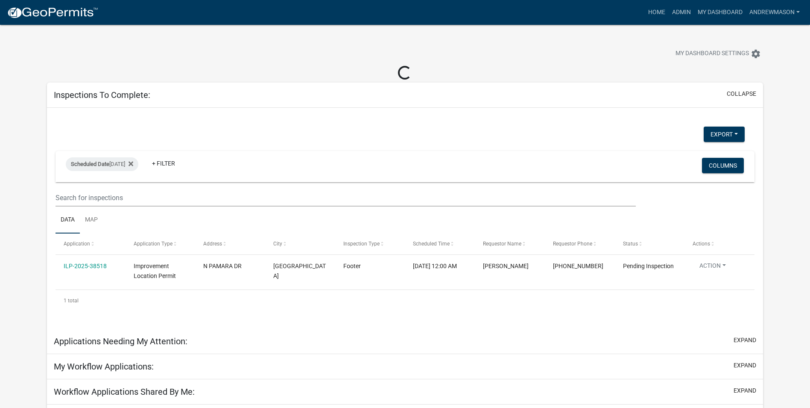
select select "3: 100"
